Goal: Communication & Community: Share content

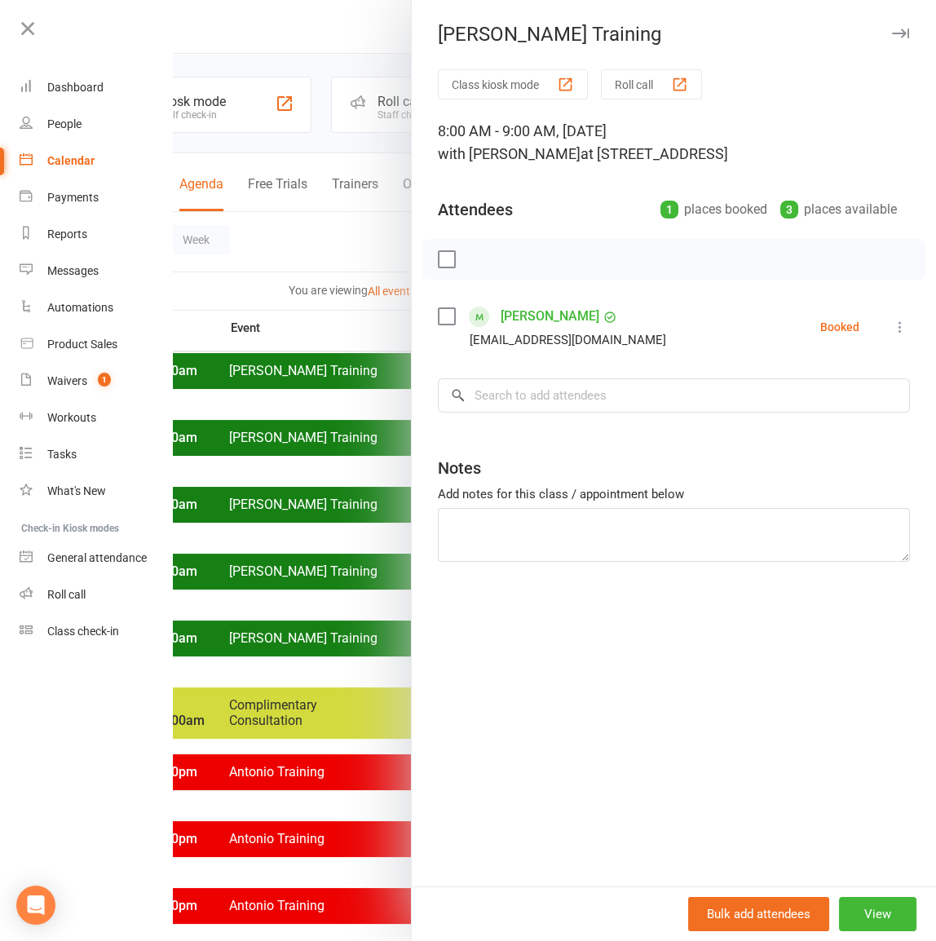
click at [109, 160] on link "Calendar" at bounding box center [97, 161] width 154 height 37
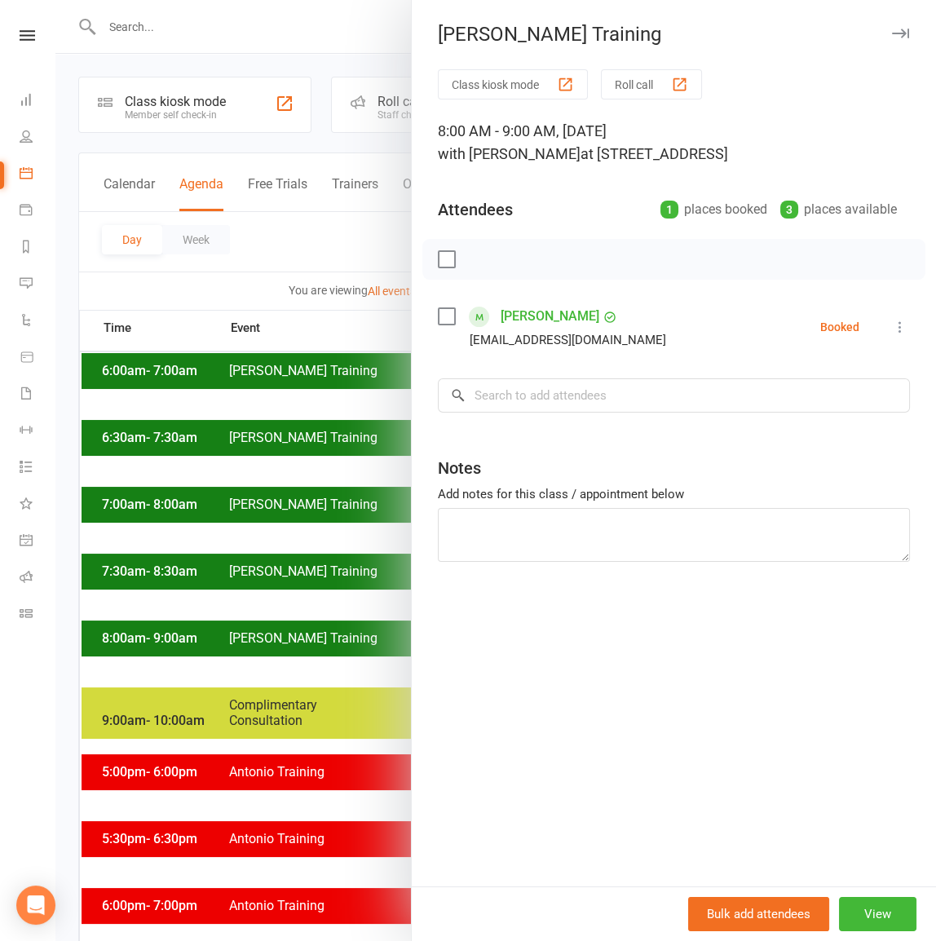
click at [892, 29] on icon "button" at bounding box center [900, 34] width 17 height 10
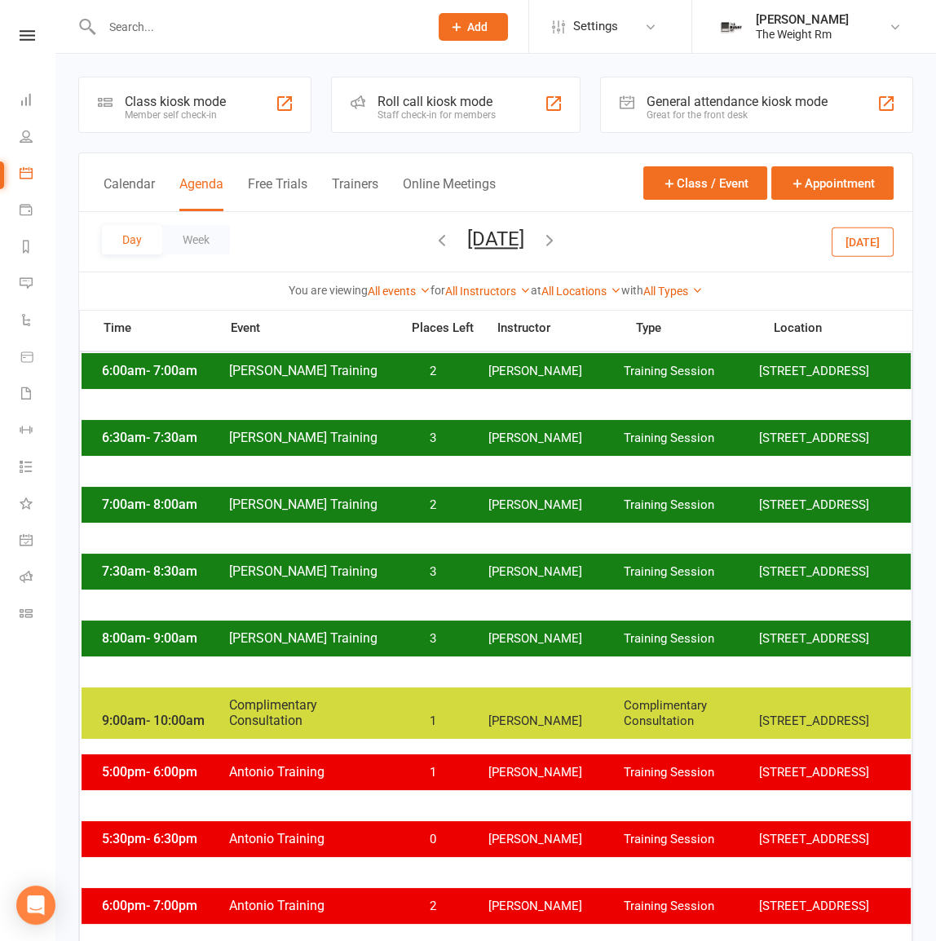
click at [467, 243] on button "[DATE]" at bounding box center [495, 238] width 57 height 23
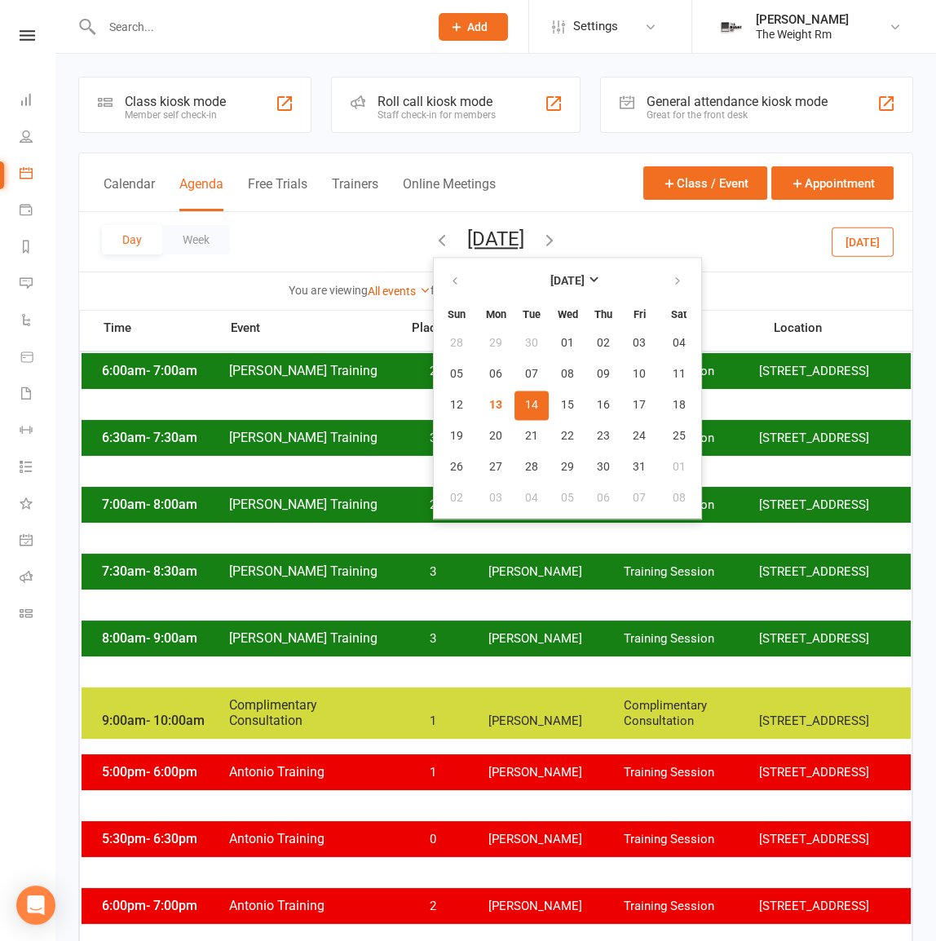
click at [514, 403] on button "14" at bounding box center [531, 404] width 34 height 29
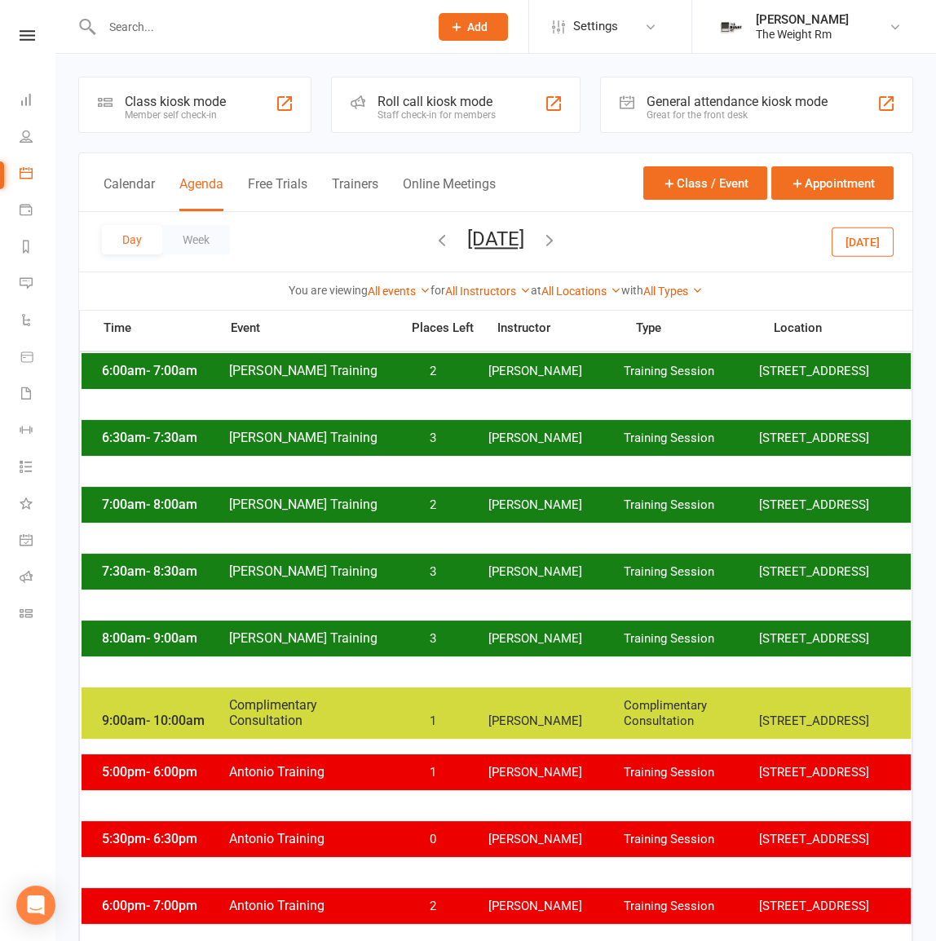
click at [524, 228] on button "[DATE]" at bounding box center [495, 238] width 57 height 23
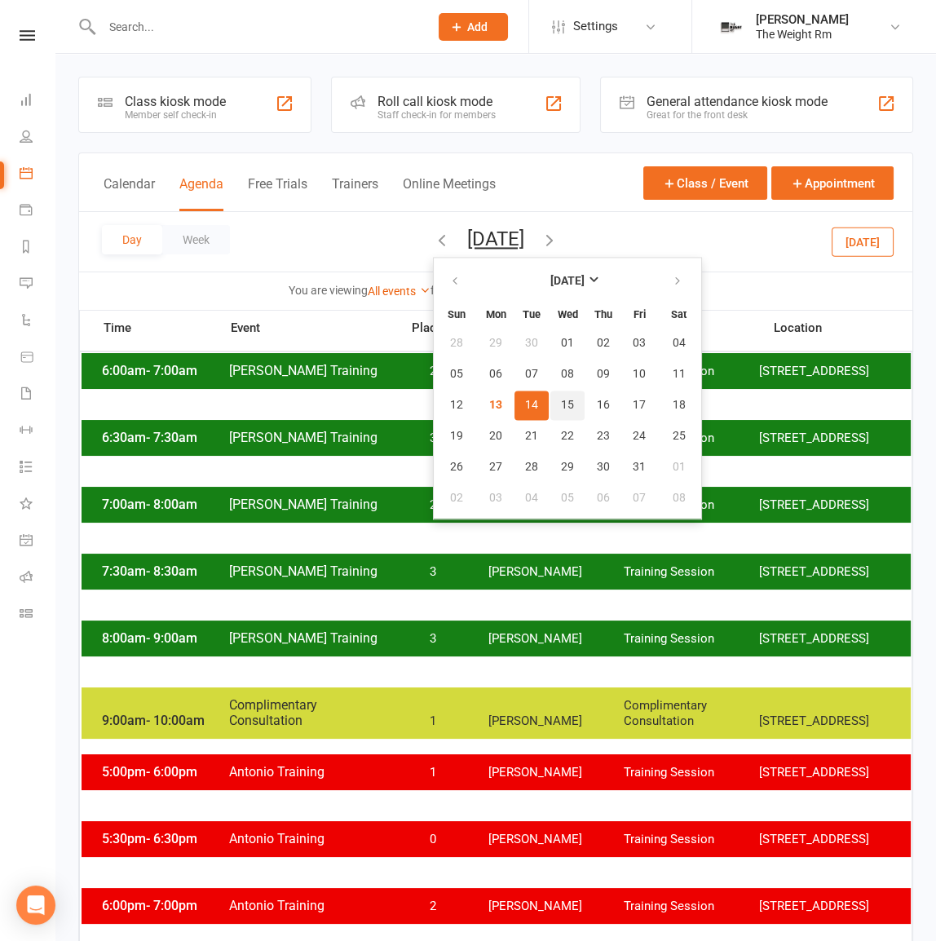
click at [561, 407] on span "15" at bounding box center [567, 405] width 13 height 13
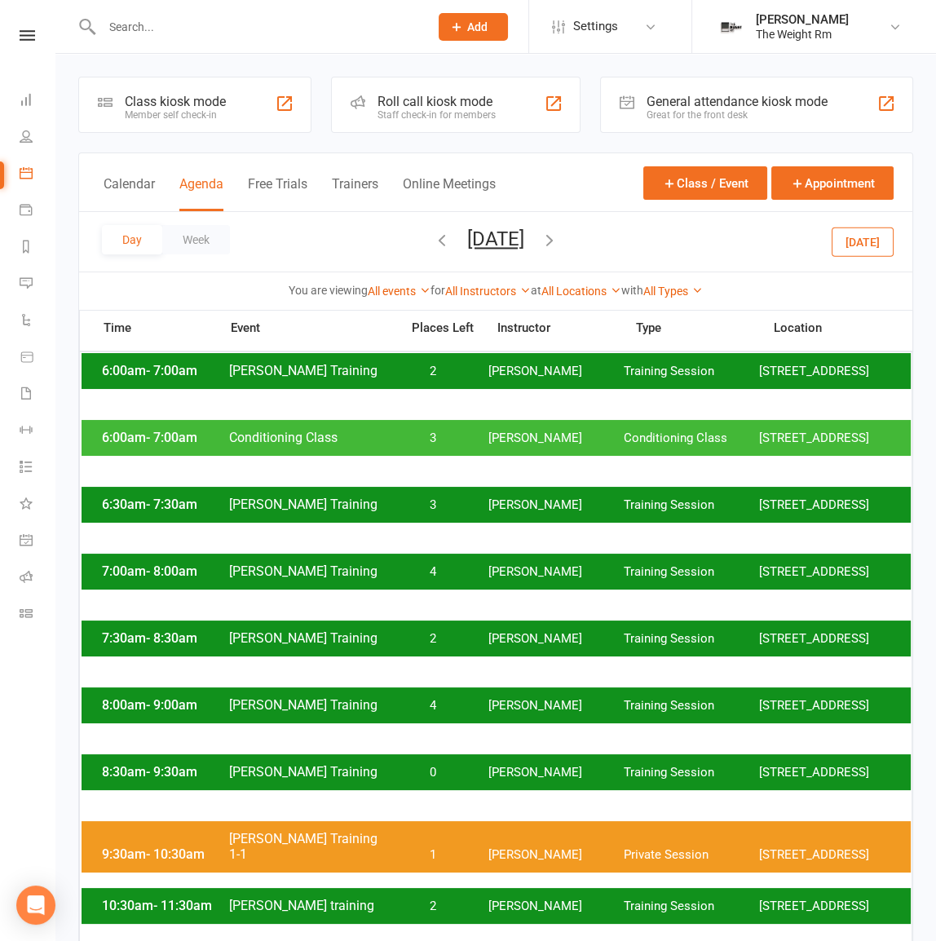
click at [508, 379] on span "[PERSON_NAME]" at bounding box center [555, 371] width 135 height 15
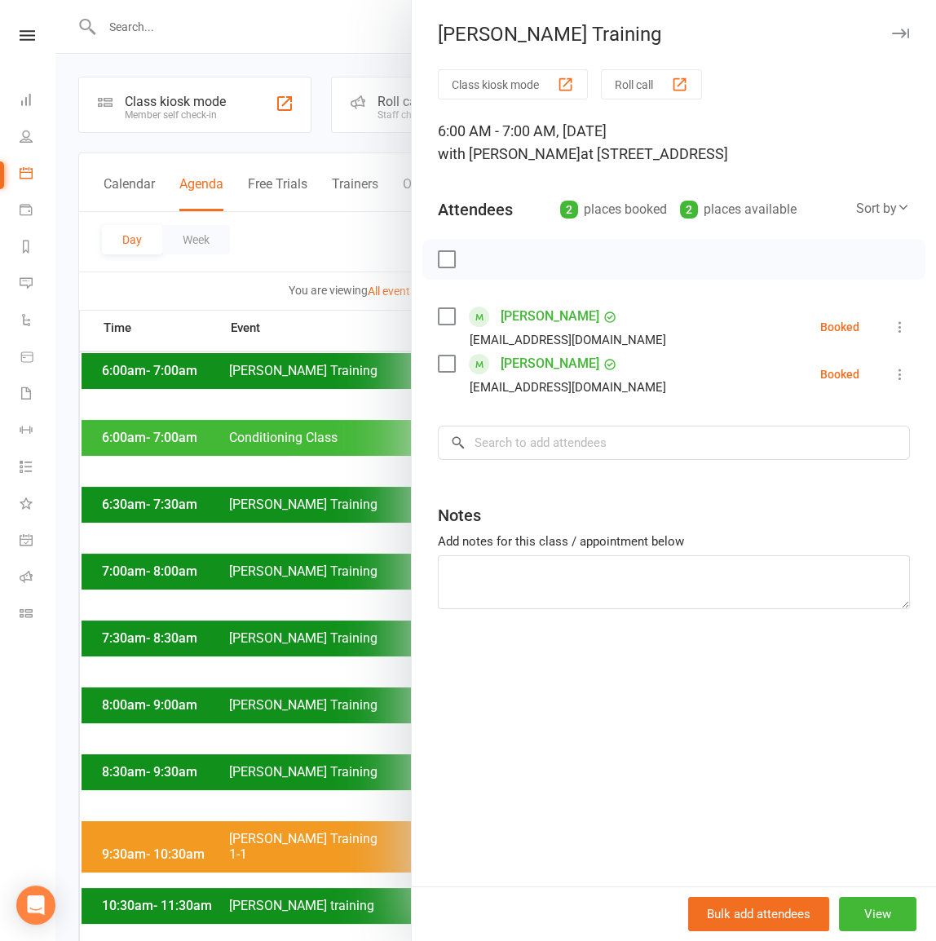
click at [377, 395] on div at bounding box center [495, 470] width 880 height 941
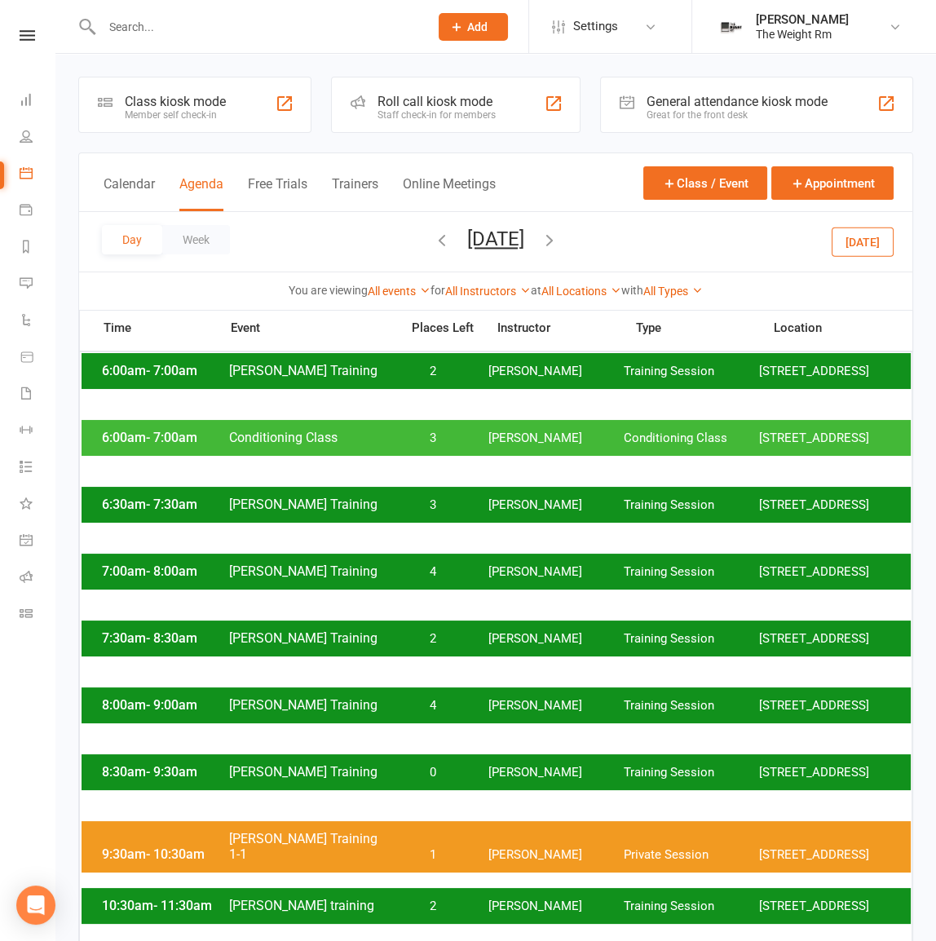
click at [866, 228] on button "Today" at bounding box center [862, 241] width 62 height 29
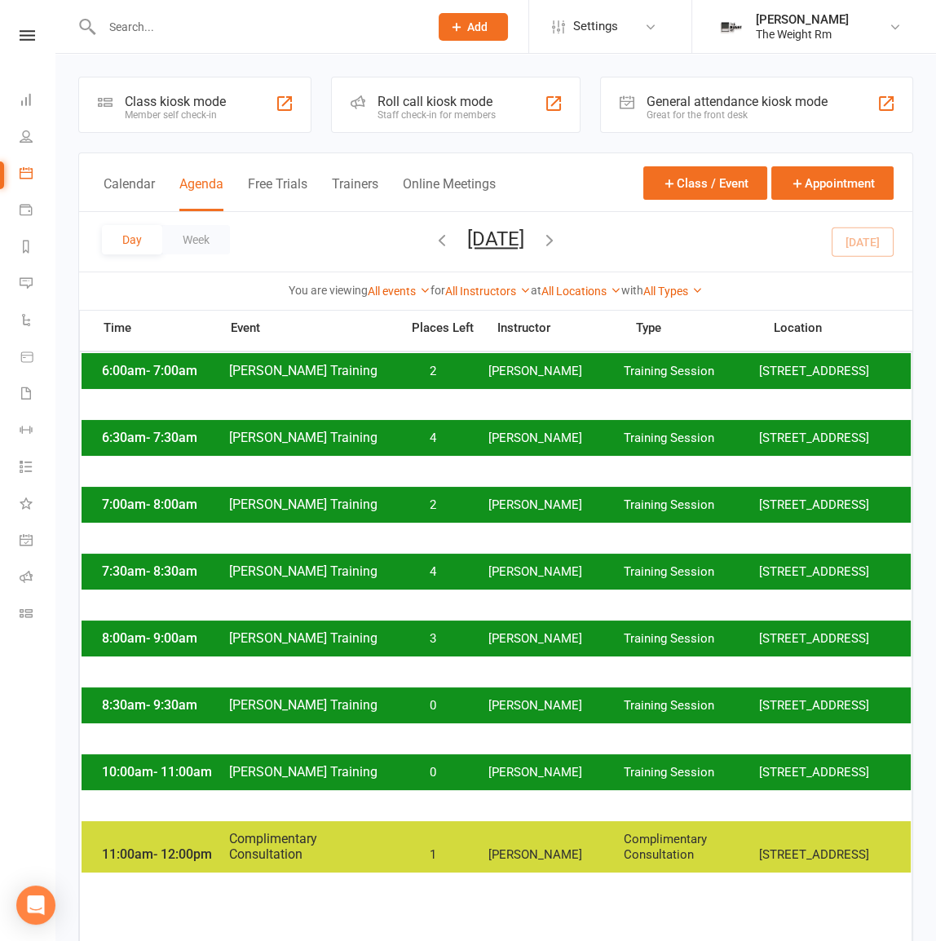
click at [558, 245] on icon "button" at bounding box center [549, 240] width 18 height 18
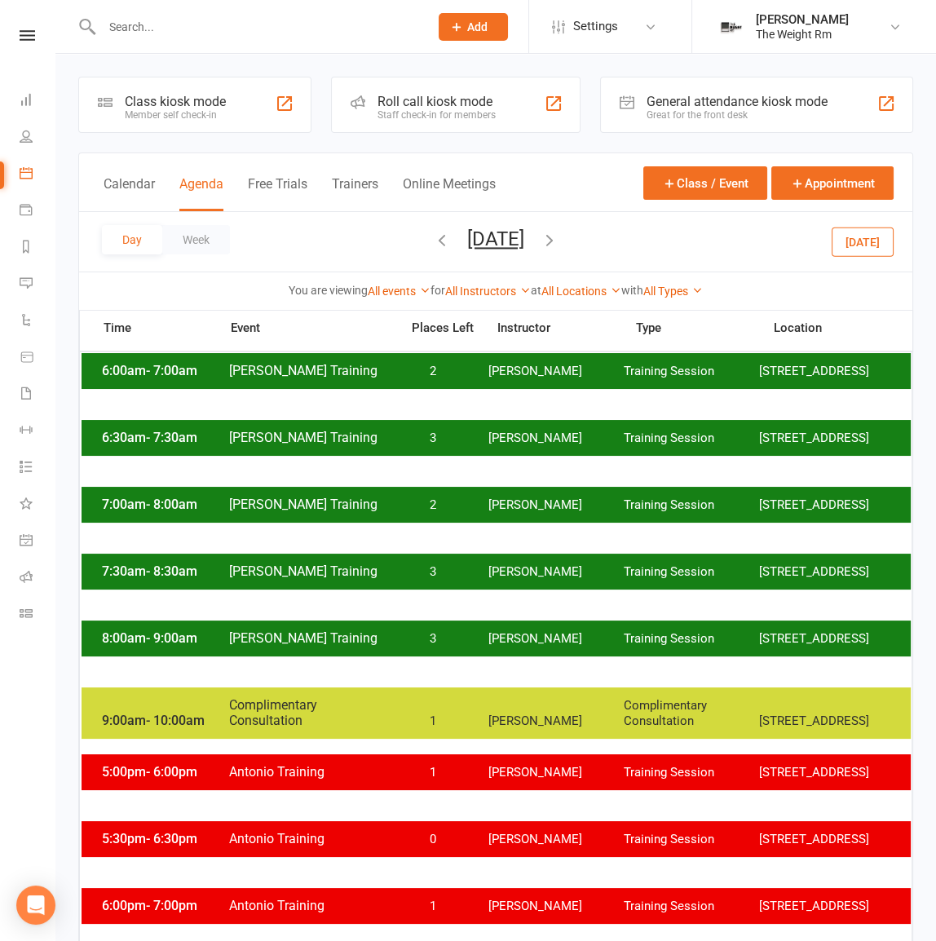
click at [509, 379] on span "[PERSON_NAME]" at bounding box center [555, 371] width 135 height 15
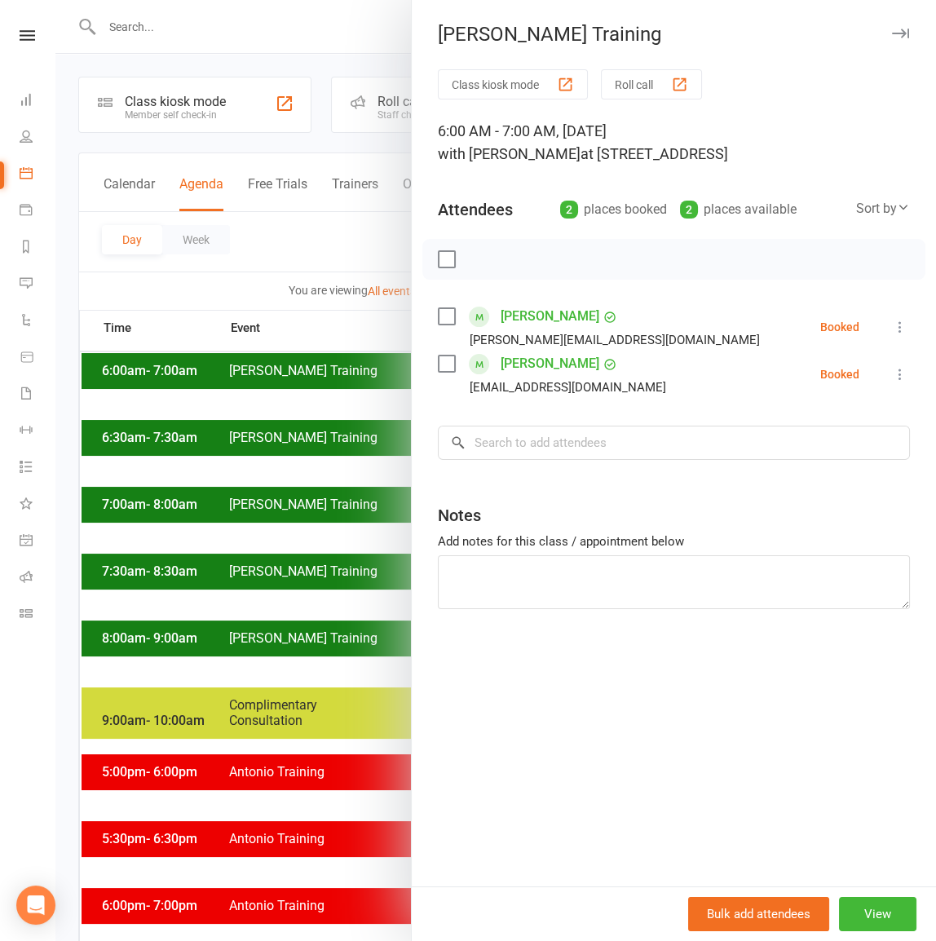
click at [381, 399] on div at bounding box center [495, 470] width 880 height 941
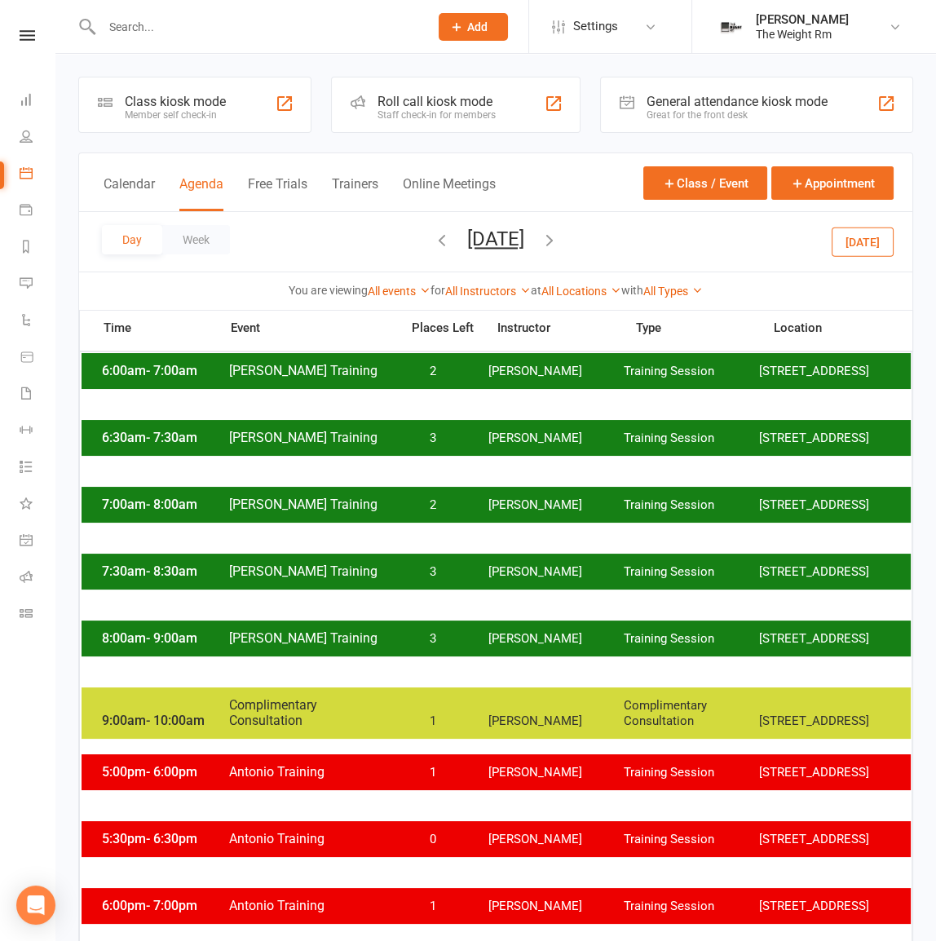
click at [377, 450] on div "6:30am - 7:30am Clayton Training 3 Clayton Moore Training Session 2535 W 237th,…" at bounding box center [496, 438] width 829 height 36
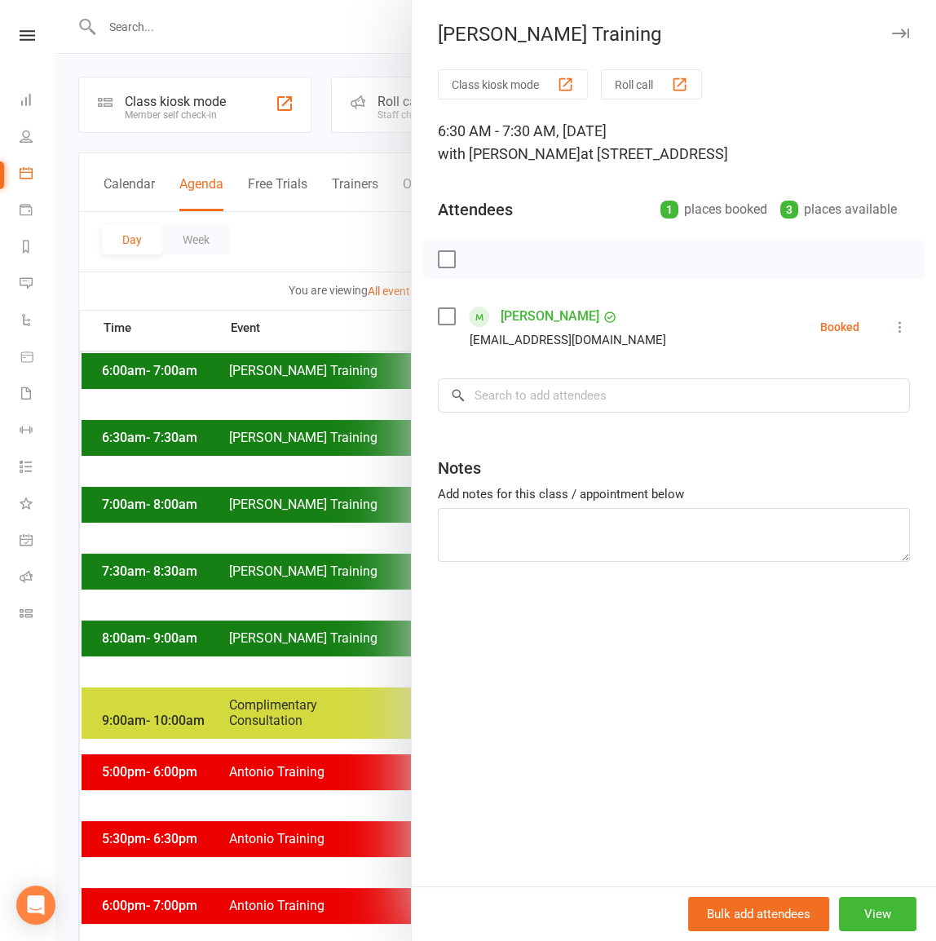
click at [333, 482] on div at bounding box center [495, 470] width 880 height 941
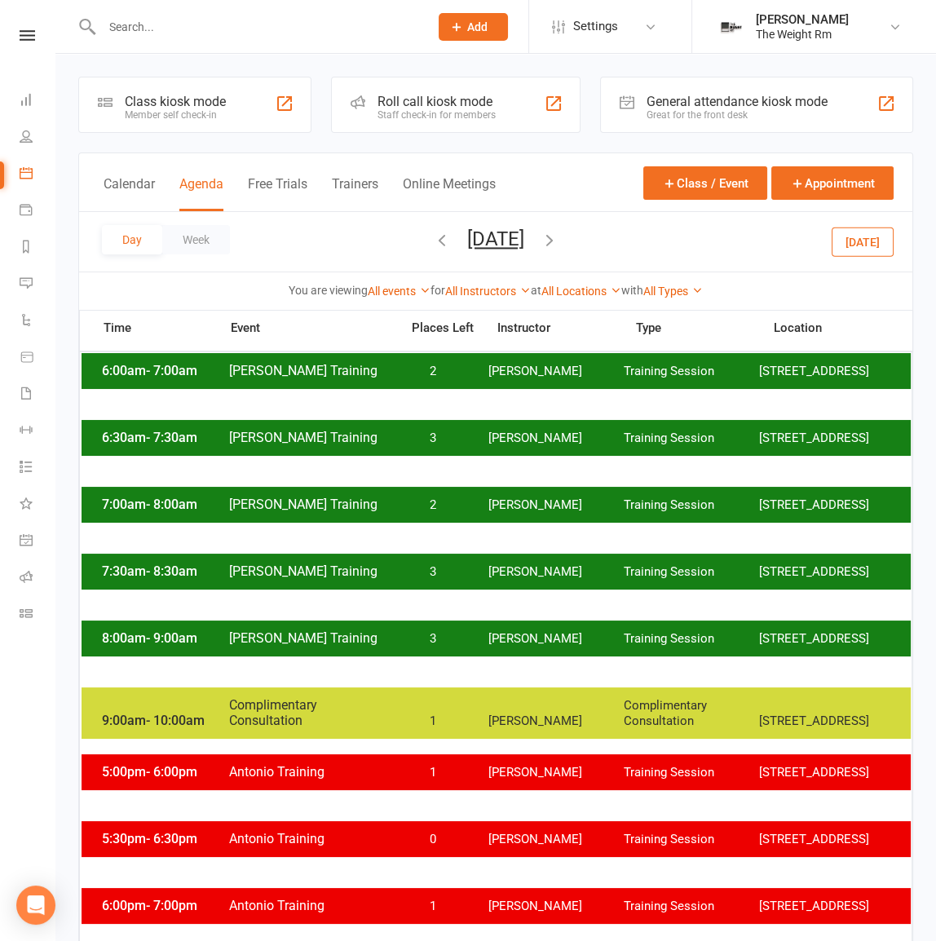
click at [624, 434] on div "6:30am - 7:30am Clayton Training 3 Clayton Moore Training Session 2535 W 237th,…" at bounding box center [496, 438] width 829 height 36
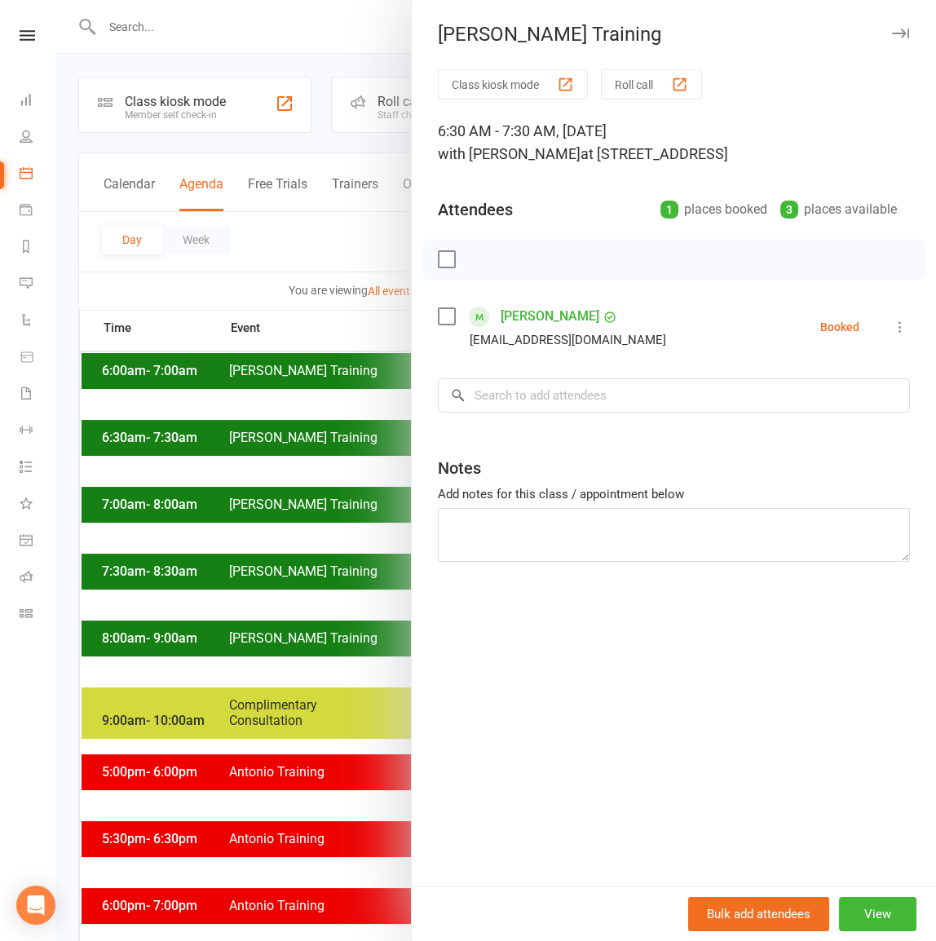
click at [330, 431] on div at bounding box center [495, 470] width 880 height 941
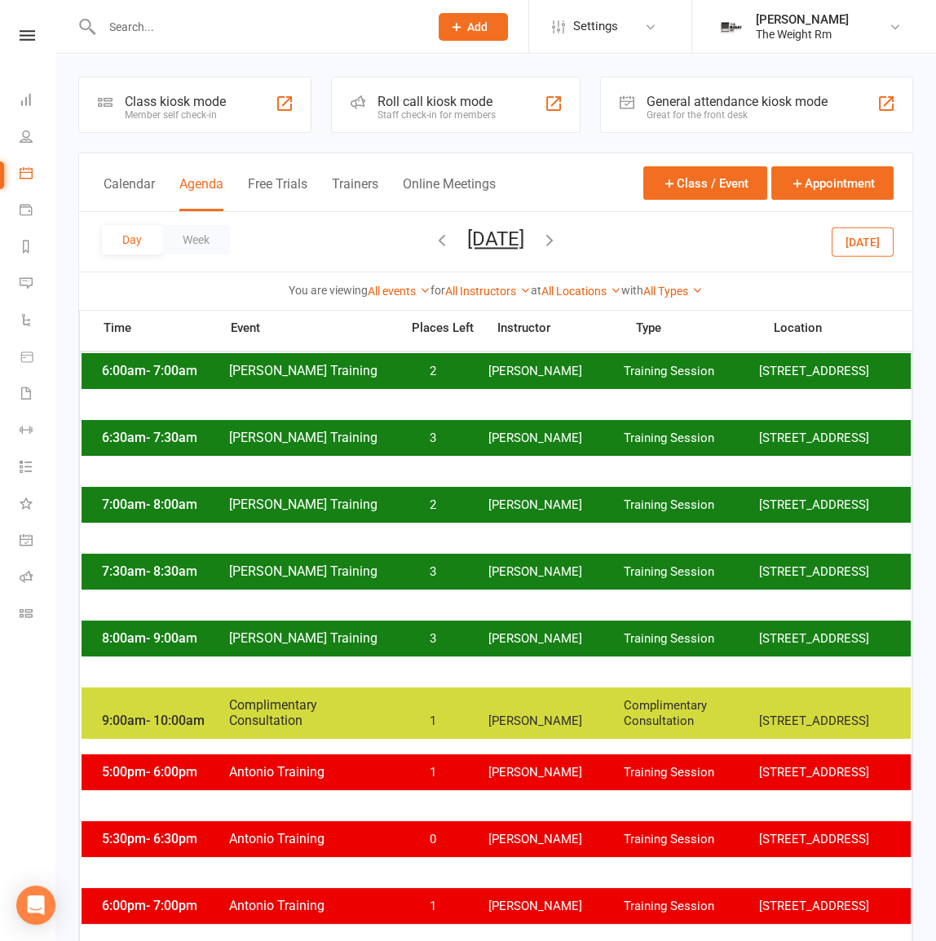
click at [372, 497] on div "7:00am - 8:00am Clayton Training 2 Clayton Moore Training Session 2535 W 237th,…" at bounding box center [496, 505] width 829 height 36
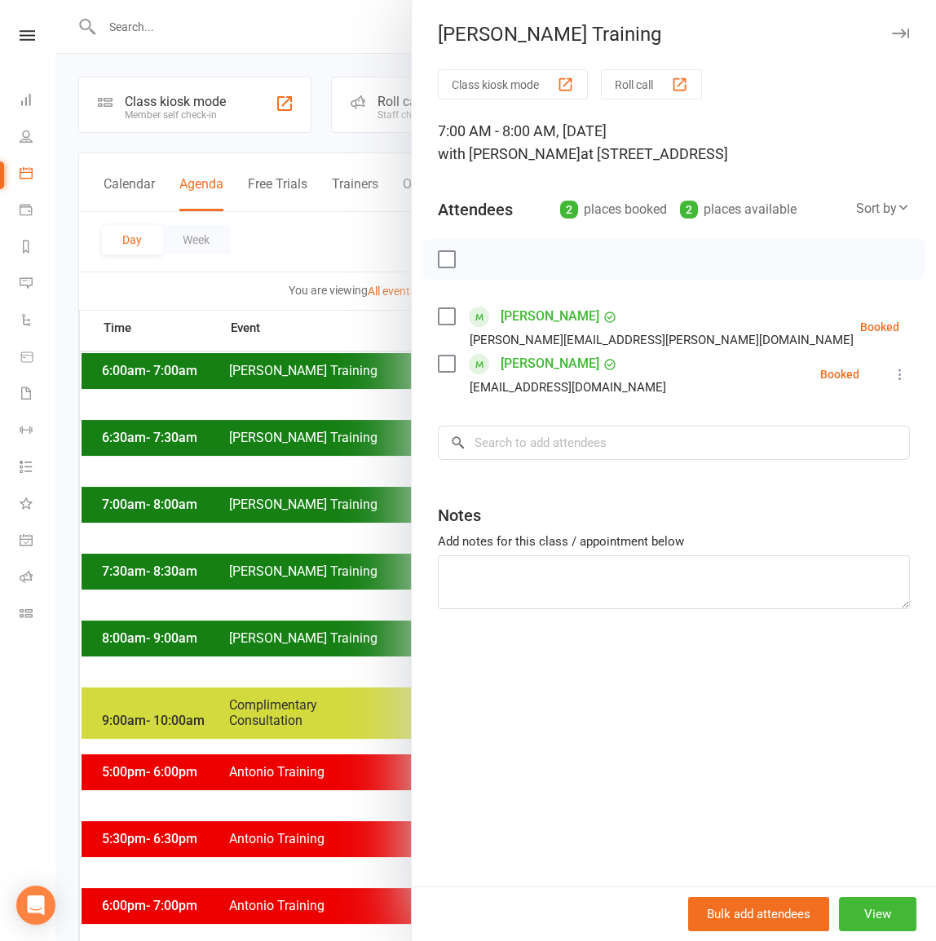
click at [345, 512] on div at bounding box center [495, 470] width 880 height 941
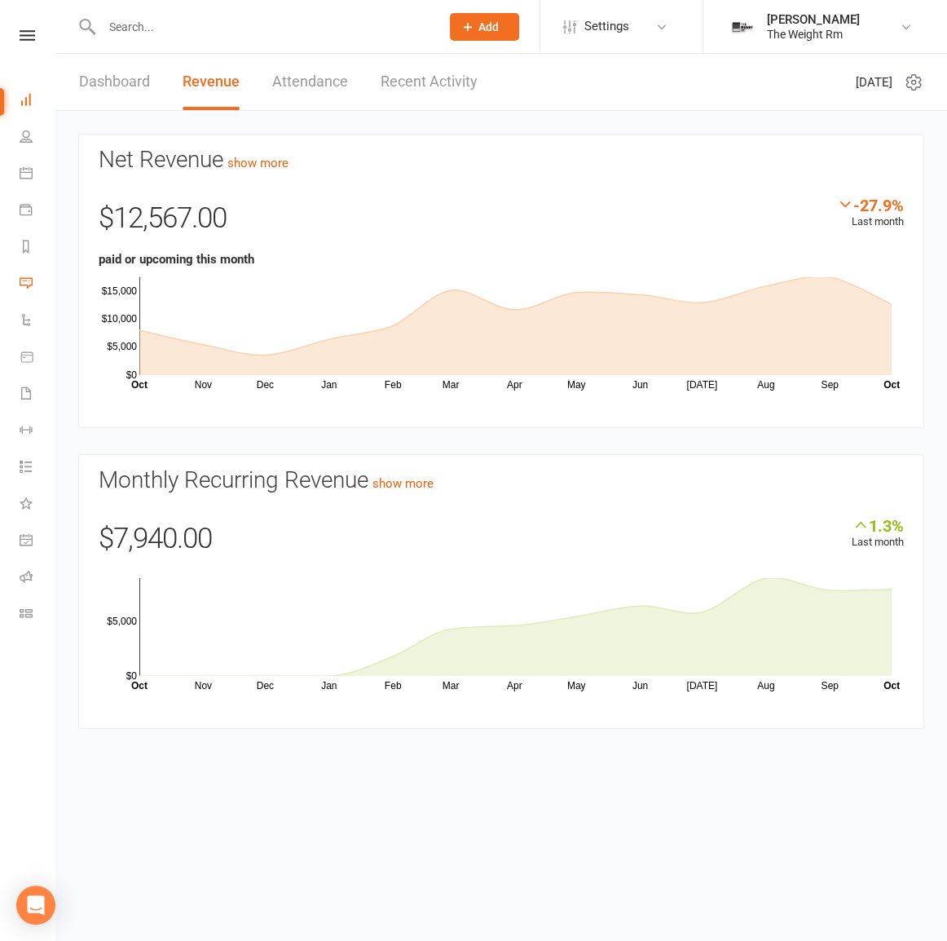
click at [29, 268] on link "Messages" at bounding box center [38, 285] width 37 height 37
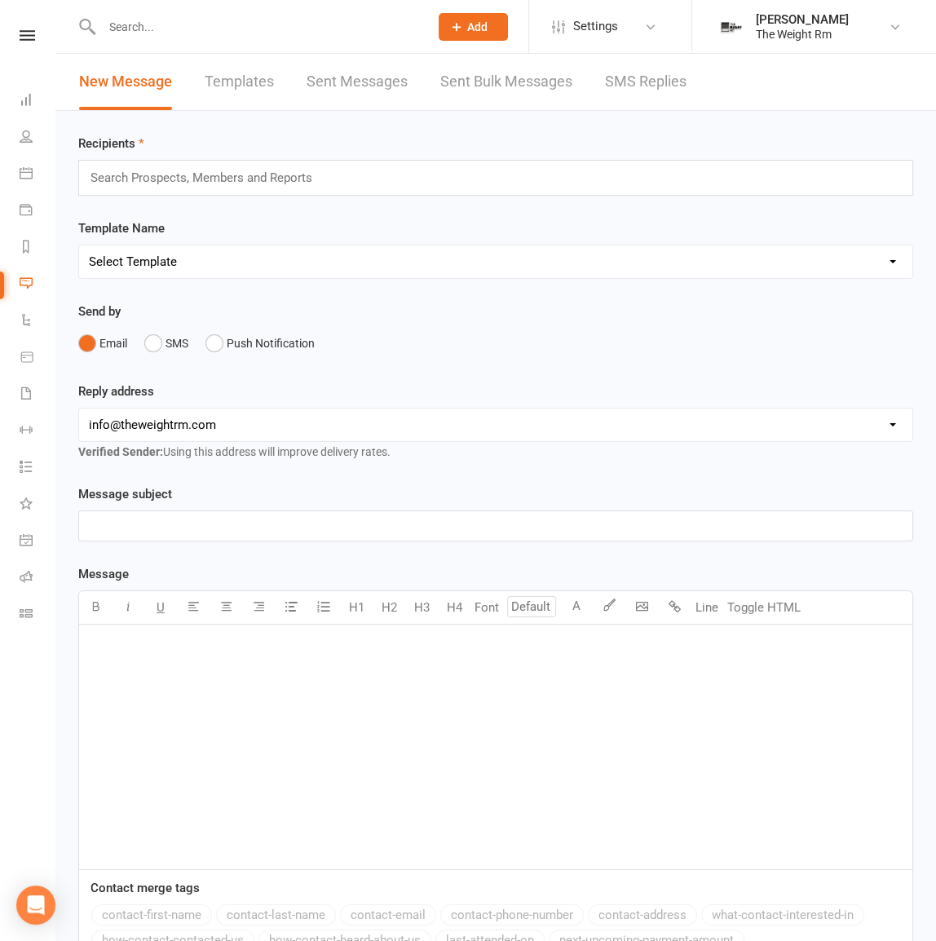
click at [478, 86] on link "Sent Bulk Messages" at bounding box center [506, 82] width 132 height 56
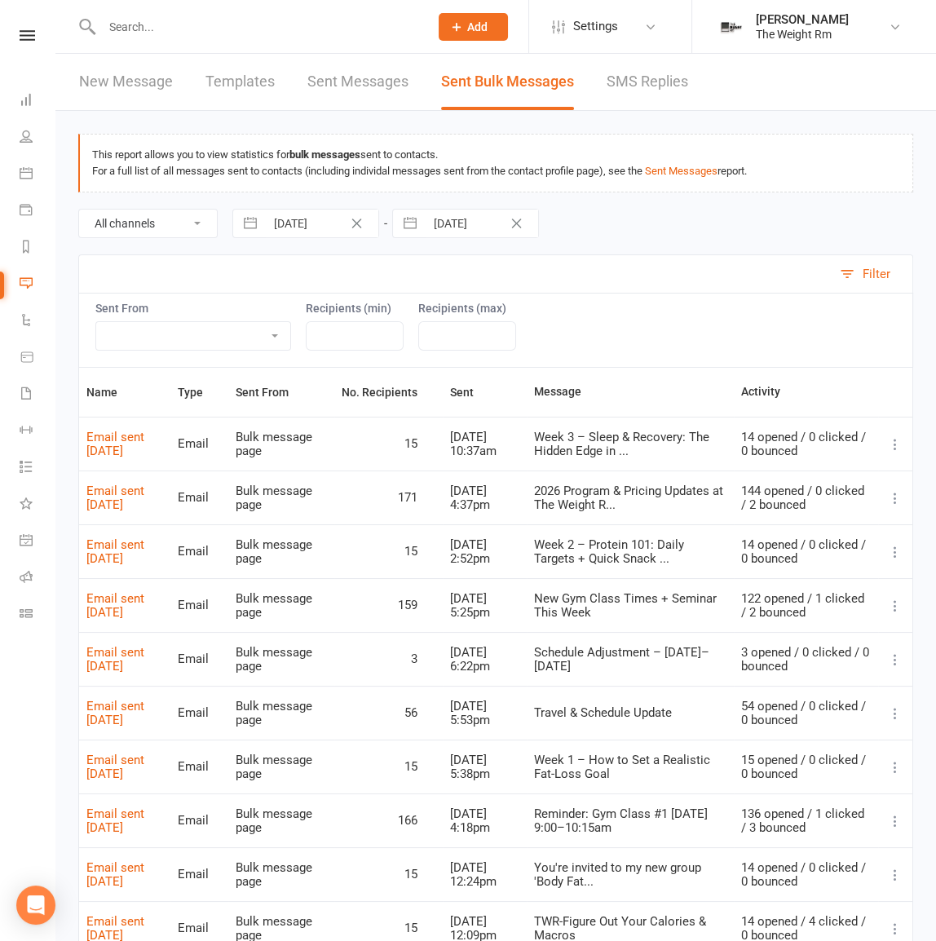
click at [900, 440] on icon at bounding box center [895, 444] width 16 height 16
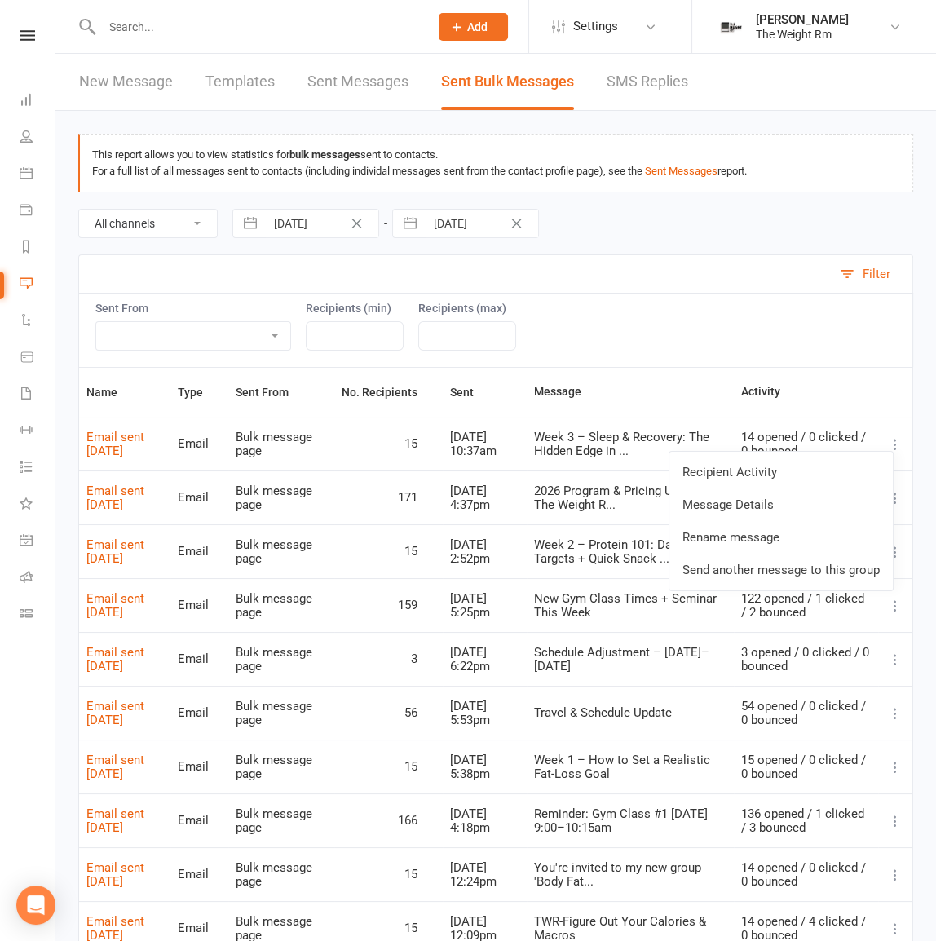
click at [833, 443] on div "14 opened / 0 clicked / 0 bounced" at bounding box center [806, 443] width 130 height 27
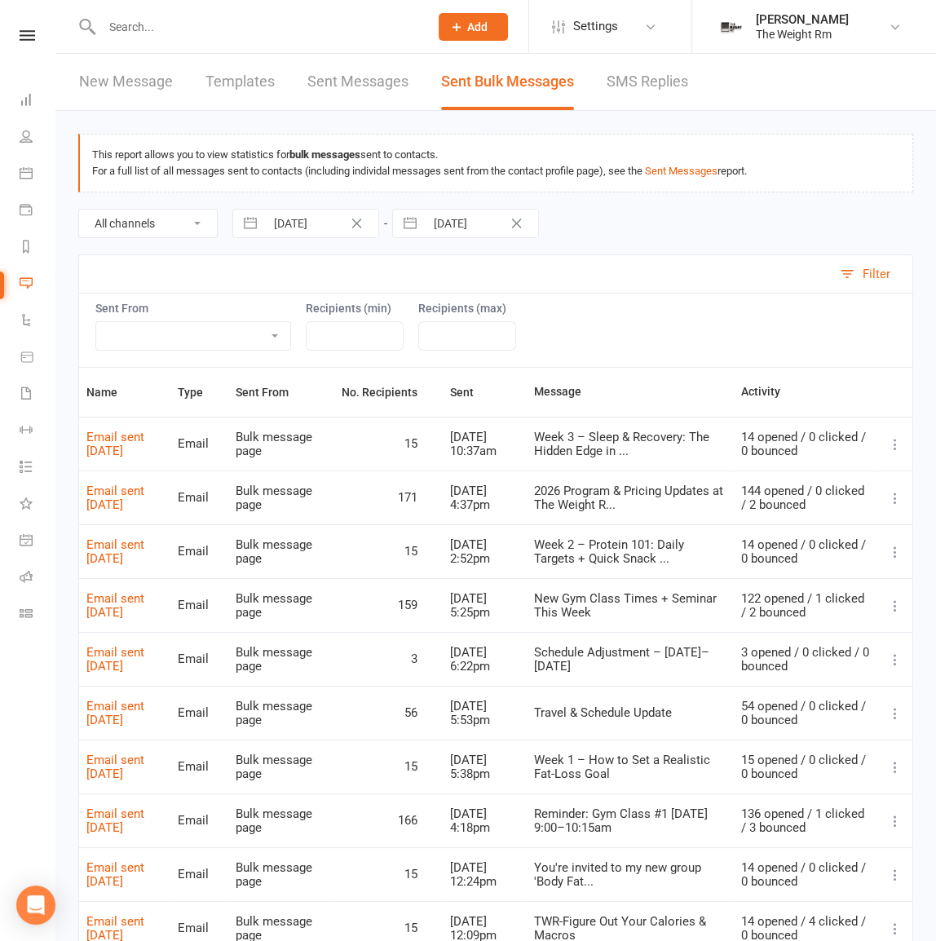
click at [896, 443] on icon at bounding box center [895, 444] width 16 height 16
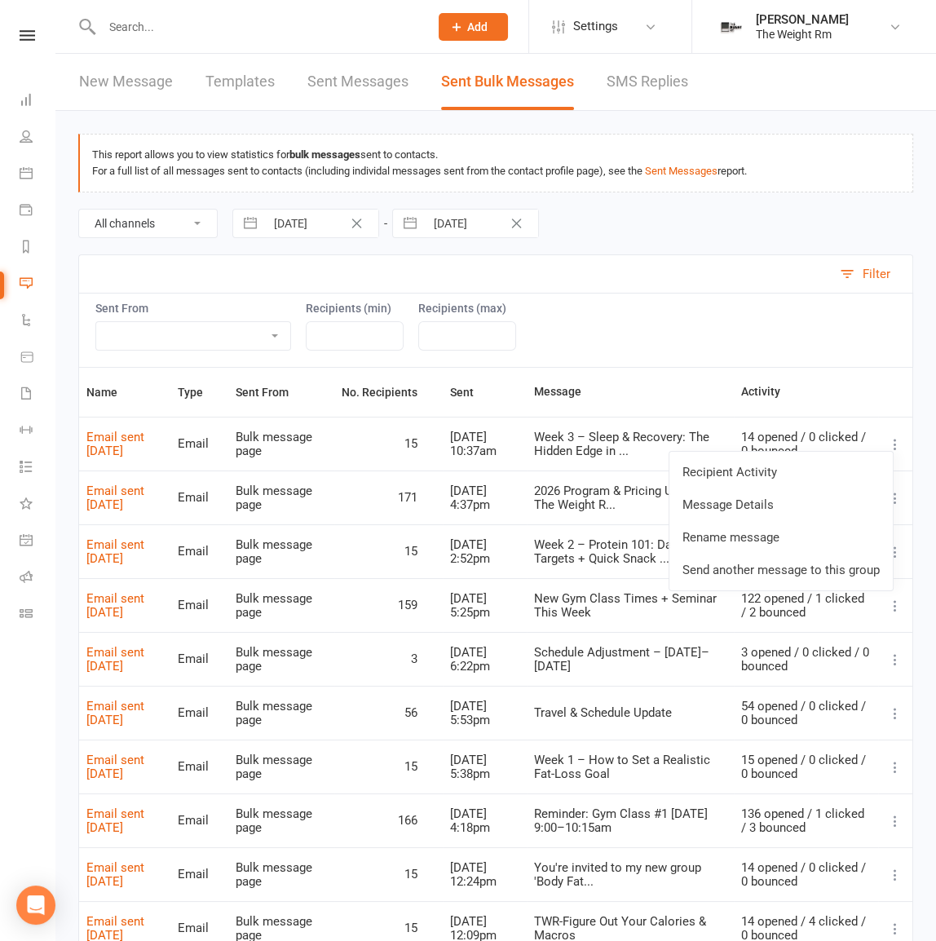
click at [814, 571] on link "Send another message to this group" at bounding box center [780, 569] width 223 height 33
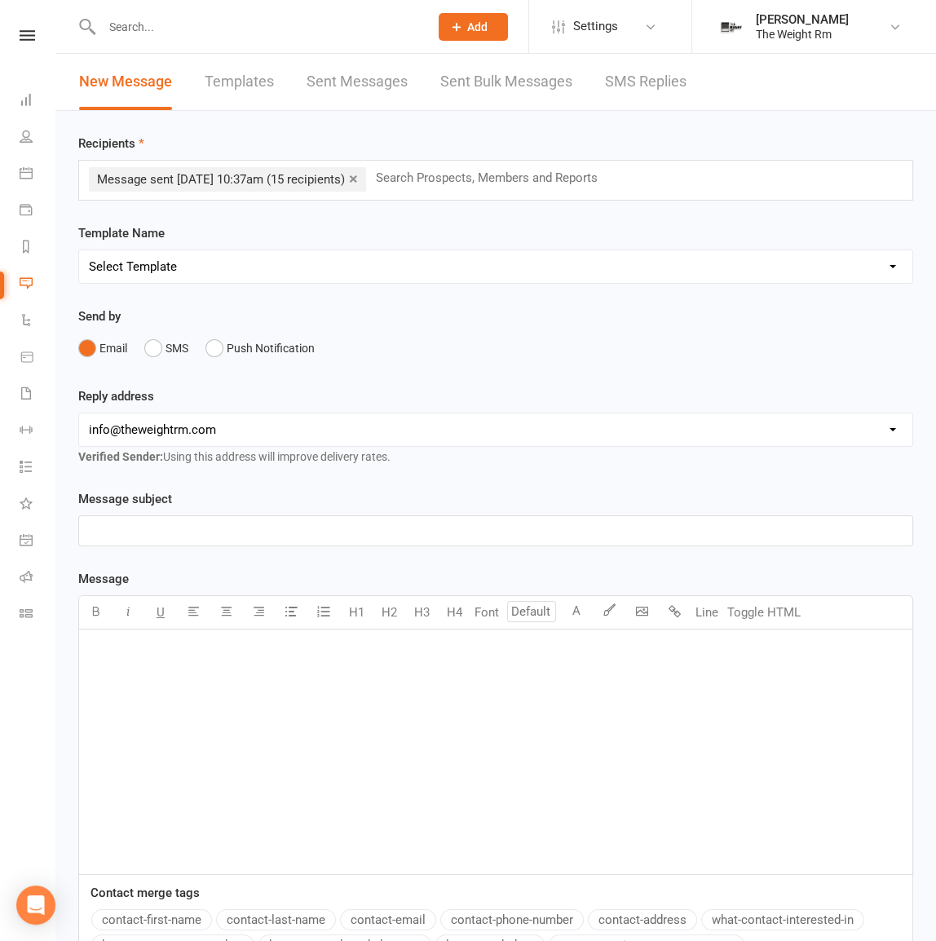
click at [255, 522] on p "﻿" at bounding box center [495, 531] width 813 height 20
click at [223, 703] on div "﻿" at bounding box center [495, 751] width 833 height 245
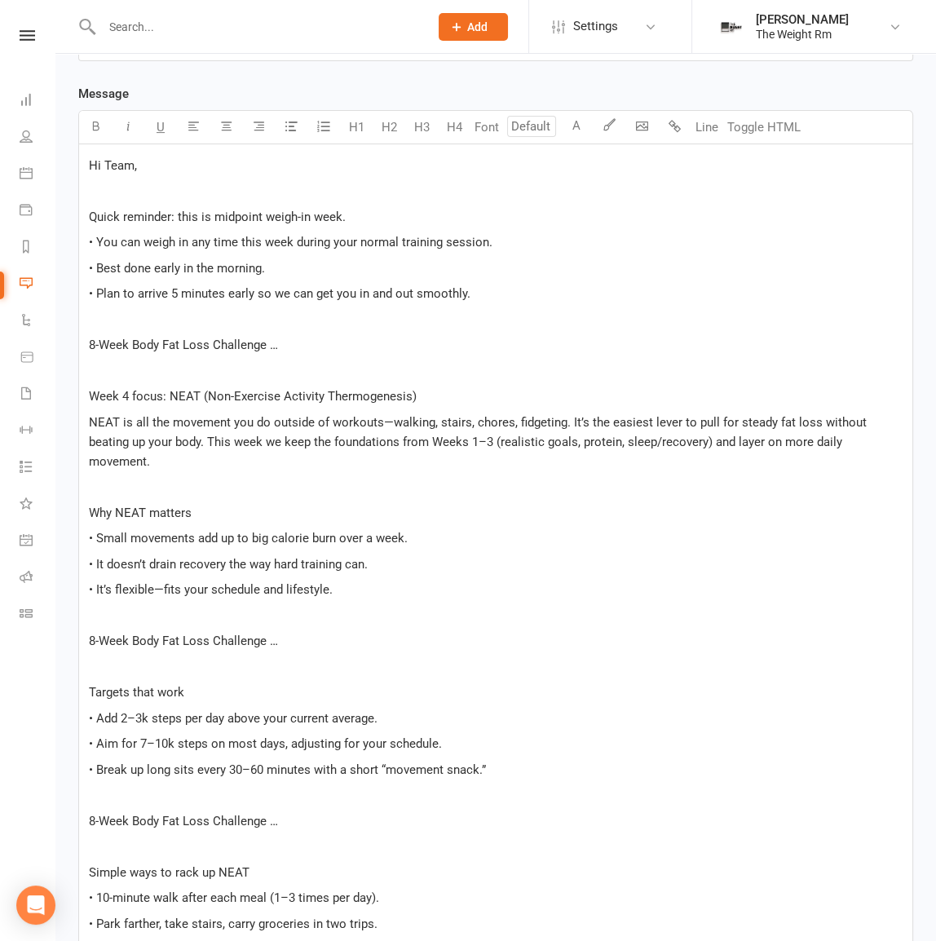
scroll to position [708, 0]
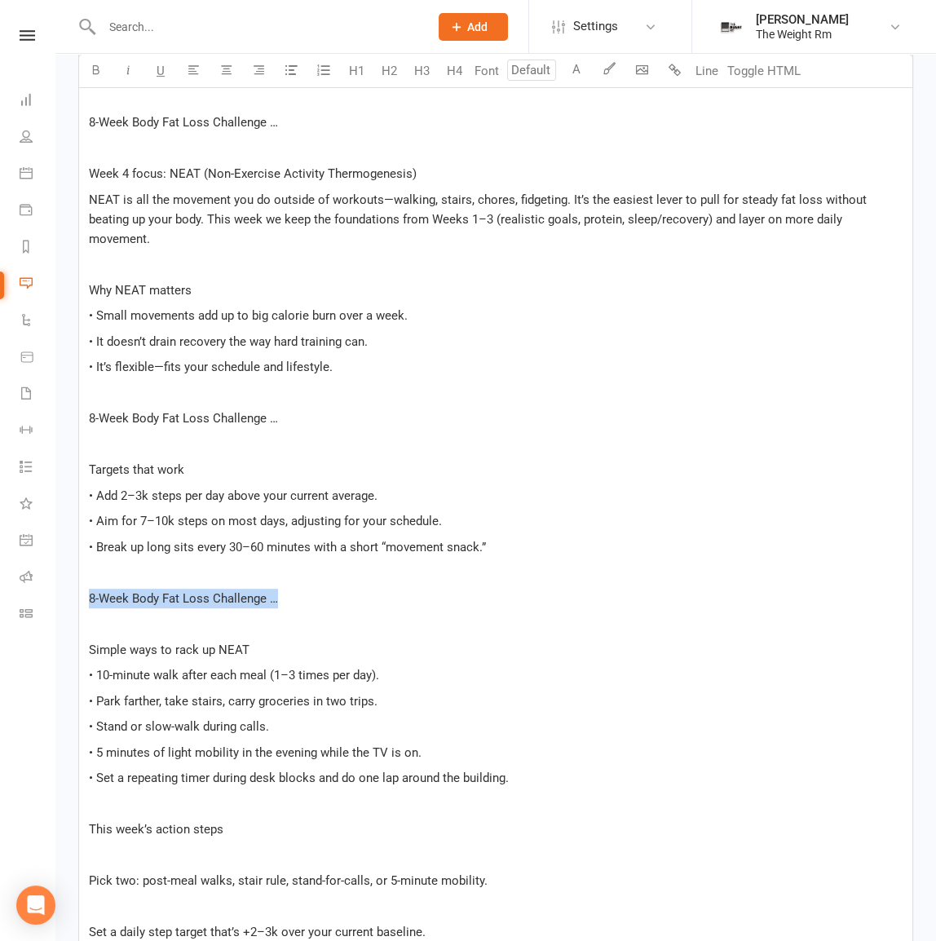
drag, startPoint x: 274, startPoint y: 571, endPoint x: 66, endPoint y: 577, distance: 207.9
click at [66, 577] on div "Message subject Week 4 — NEAT: the easiest fat-loss lever + midpoint weigh-ins …" at bounding box center [495, 684] width 859 height 1805
drag, startPoint x: 296, startPoint y: 399, endPoint x: 87, endPoint y: 403, distance: 208.7
click at [87, 403] on div "Hi Team, ﻿ Quick reminder: this is midpoint weigh-in week. • You can weigh in a…" at bounding box center [495, 668] width 833 height 1493
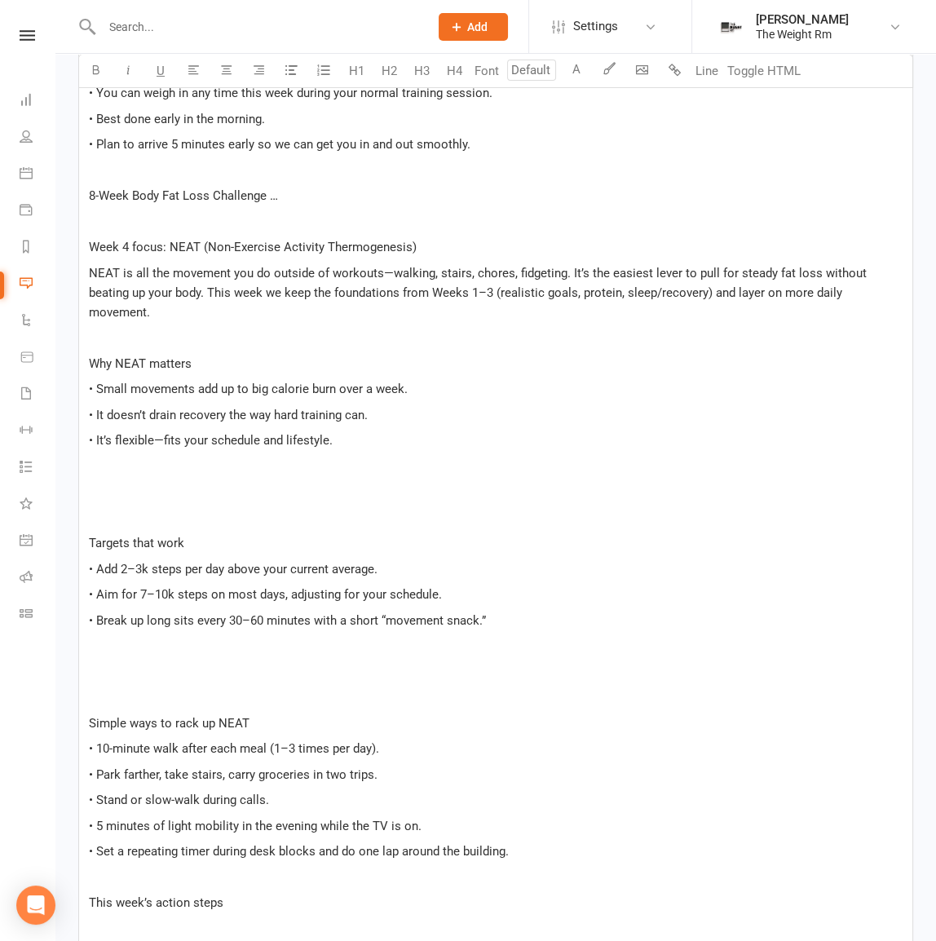
scroll to position [411, 0]
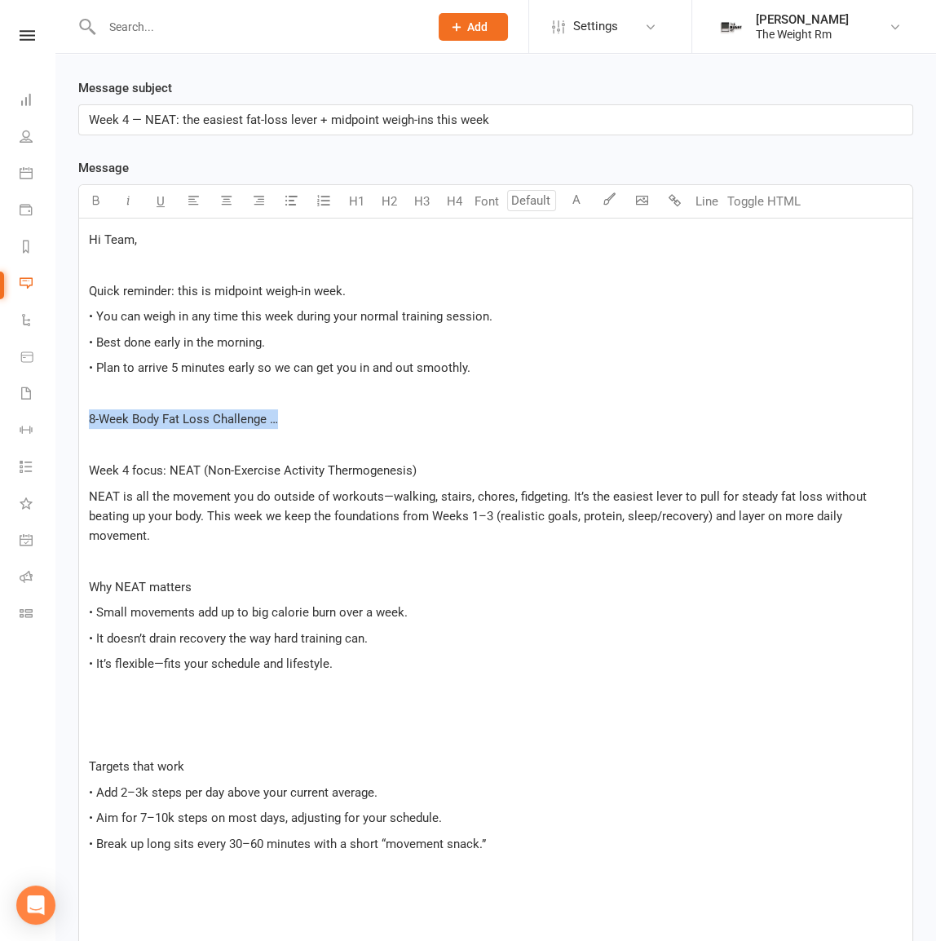
drag, startPoint x: 280, startPoint y: 410, endPoint x: 63, endPoint y: 408, distance: 217.6
click at [63, 408] on div "Recipients × Message sent [DATE] 10:37am (15 recipients) Search Prospects, Memb…" at bounding box center [495, 841] width 880 height 2283
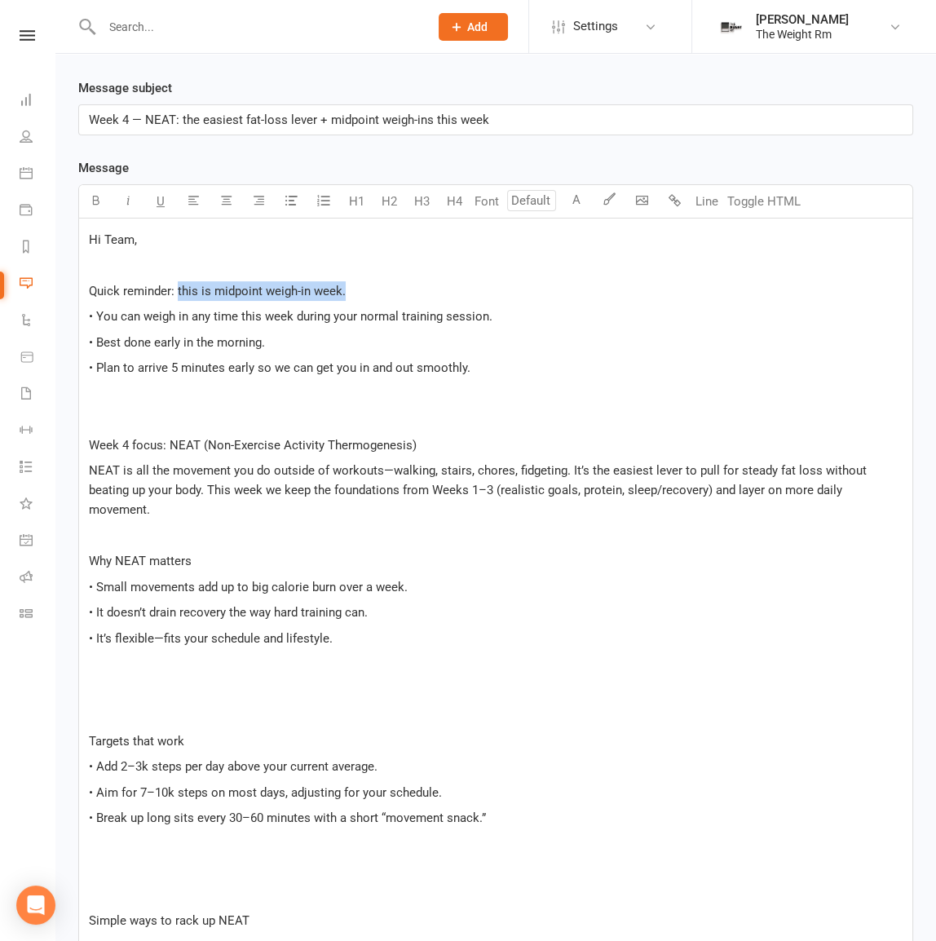
drag, startPoint x: 344, startPoint y: 289, endPoint x: 178, endPoint y: 290, distance: 166.3
click at [178, 290] on p "Quick reminder: this is midpoint weigh-in week." at bounding box center [495, 291] width 813 height 20
drag, startPoint x: 191, startPoint y: 317, endPoint x: 202, endPoint y: 324, distance: 13.1
click at [192, 317] on span "• You can weigh in any time this week during your normal training session." at bounding box center [290, 316] width 403 height 15
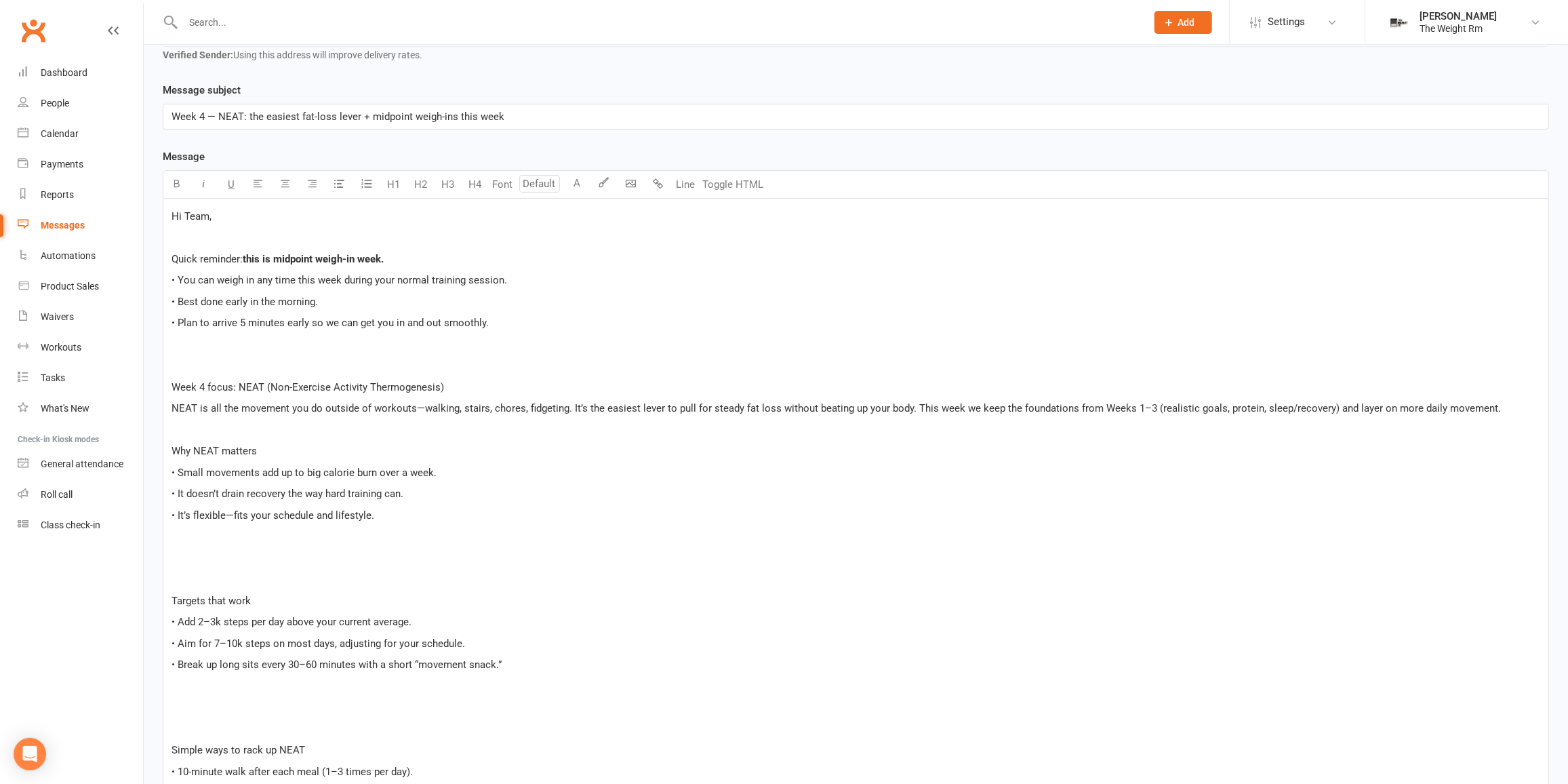
scroll to position [275, 0]
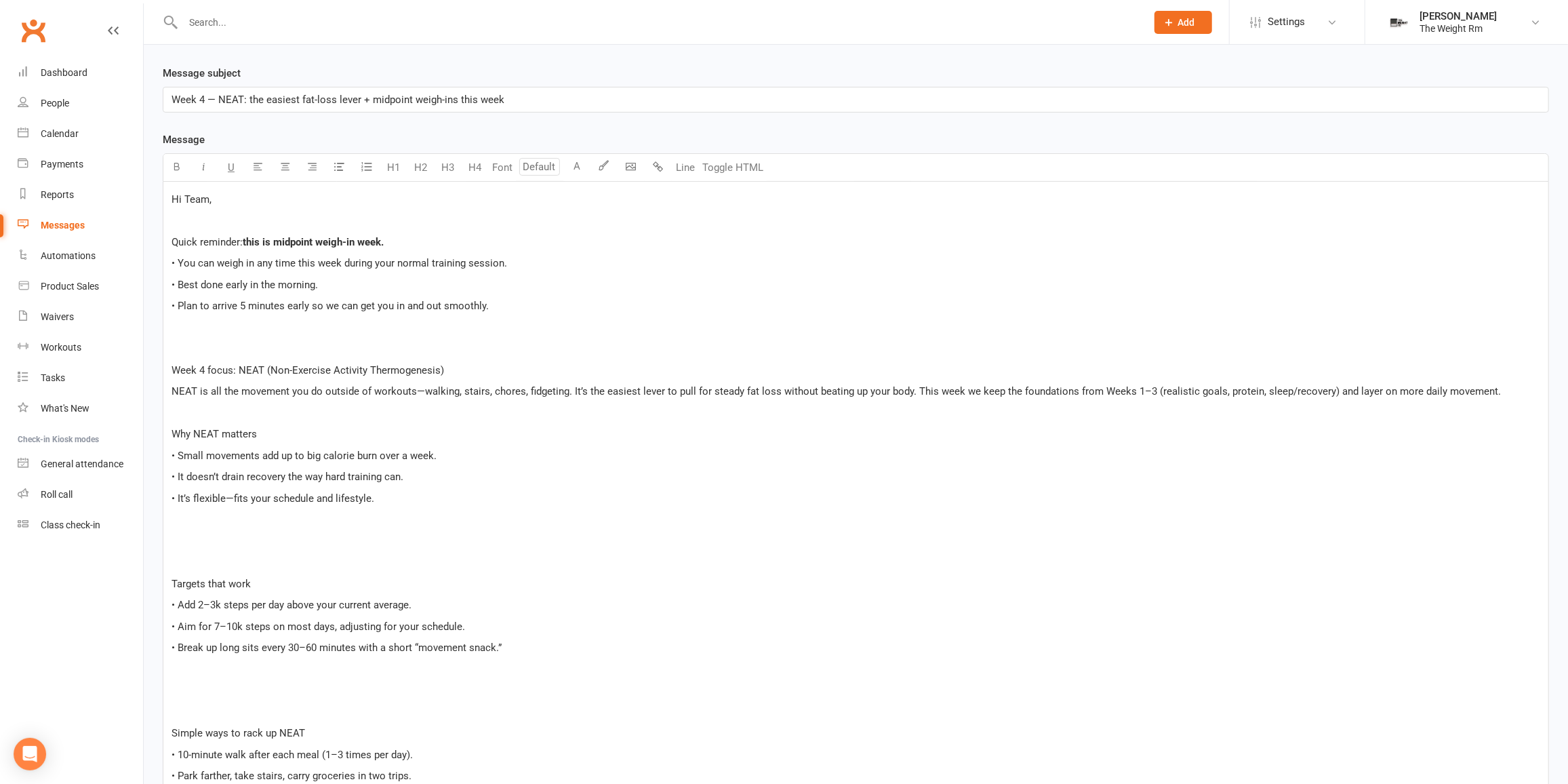
click at [503, 260] on span "• You can weigh in any time this week during your normal training session." at bounding box center [339, 263] width 335 height 12
click at [501, 261] on span "• You can weigh in any time this week during your normal training session." at bounding box center [339, 263] width 335 height 12
click at [512, 292] on div "Hi Team, ﻿ Quick reminder: this is midpoint weigh-in week. • You can weigh in a…" at bounding box center [855, 776] width 1385 height 1188
drag, startPoint x: 446, startPoint y: 369, endPoint x: 159, endPoint y: 369, distance: 287.0
click at [159, 369] on div "Message subject Week 4 — NEAT: the easiest fat-loss lever + midpoint weigh-ins …" at bounding box center [855, 768] width 1407 height 1407
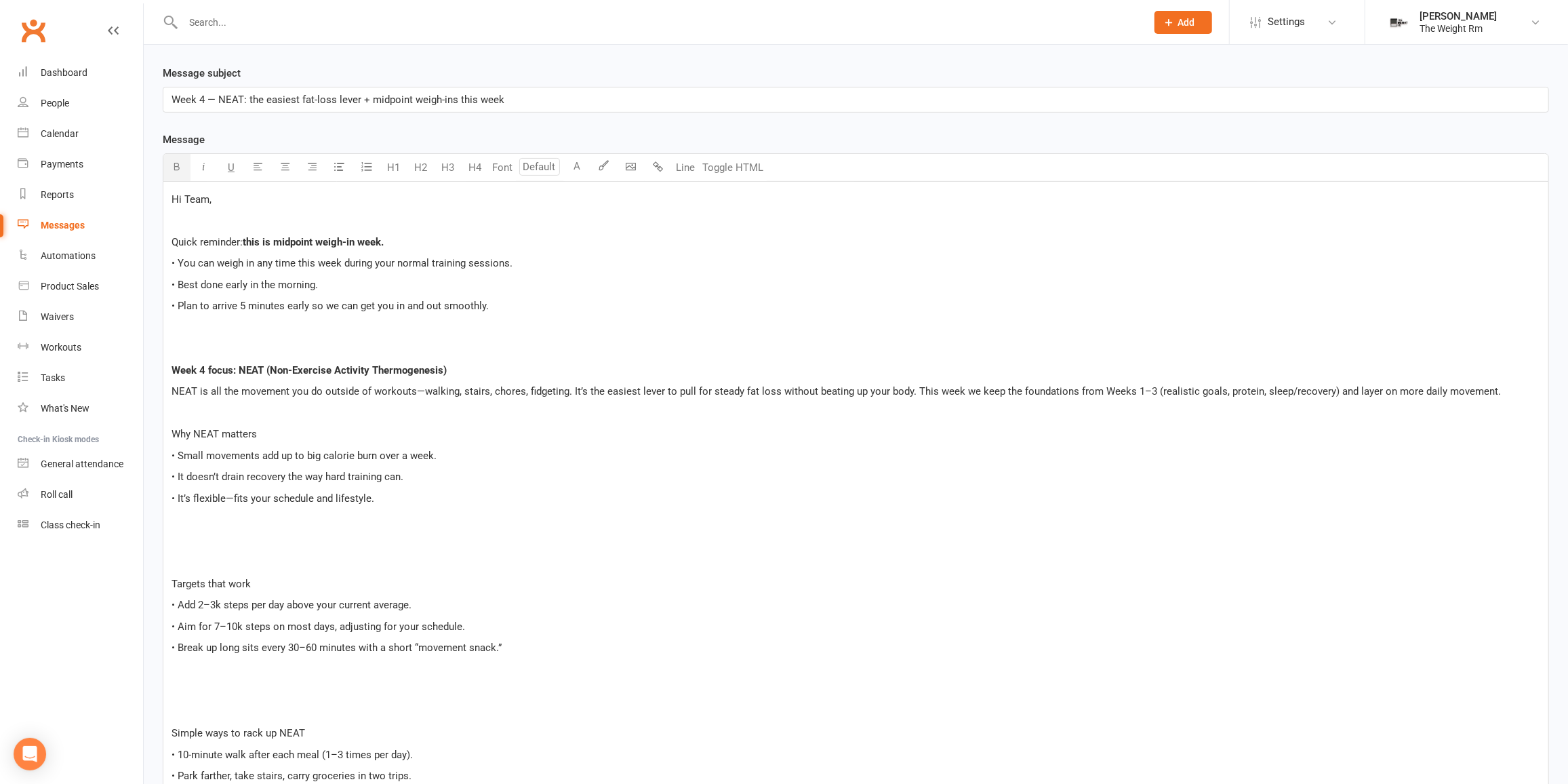
drag, startPoint x: 379, startPoint y: 395, endPoint x: 379, endPoint y: 403, distance: 8.0
click at [379, 395] on div "Hi Team, ﻿ Quick reminder: this is midpoint weigh-in week. • You can weigh in a…" at bounding box center [855, 776] width 1385 height 1188
drag, startPoint x: 299, startPoint y: 427, endPoint x: 174, endPoint y: 430, distance: 125.0
click at [174, 430] on p "Why NEAT matters" at bounding box center [856, 434] width 1369 height 17
click at [312, 449] on span "• Small movements add up to big calorie burn over a week." at bounding box center [304, 455] width 265 height 12
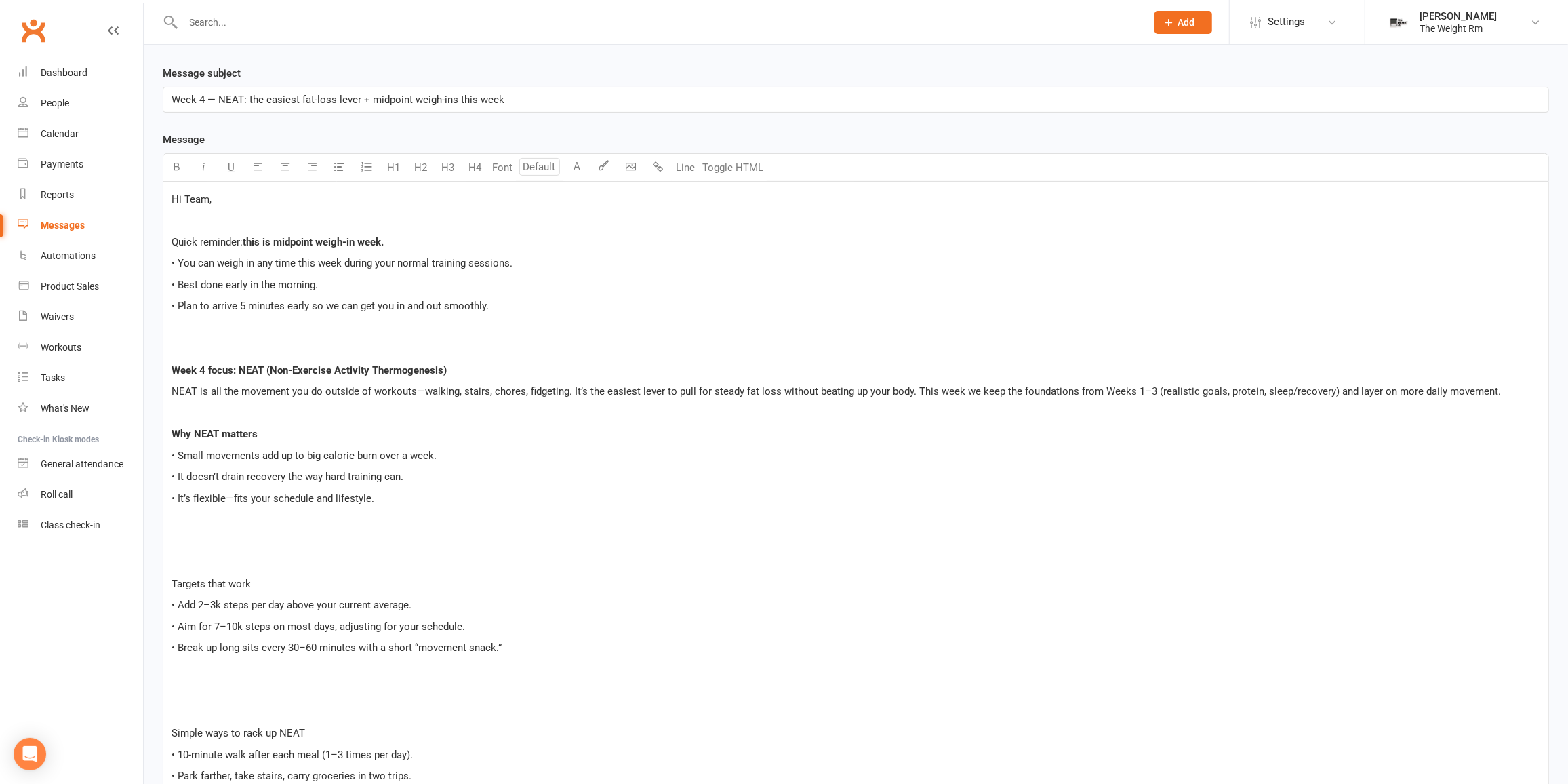
click at [359, 479] on span "• It doesn’t drain recovery the way hard training can." at bounding box center [287, 477] width 232 height 12
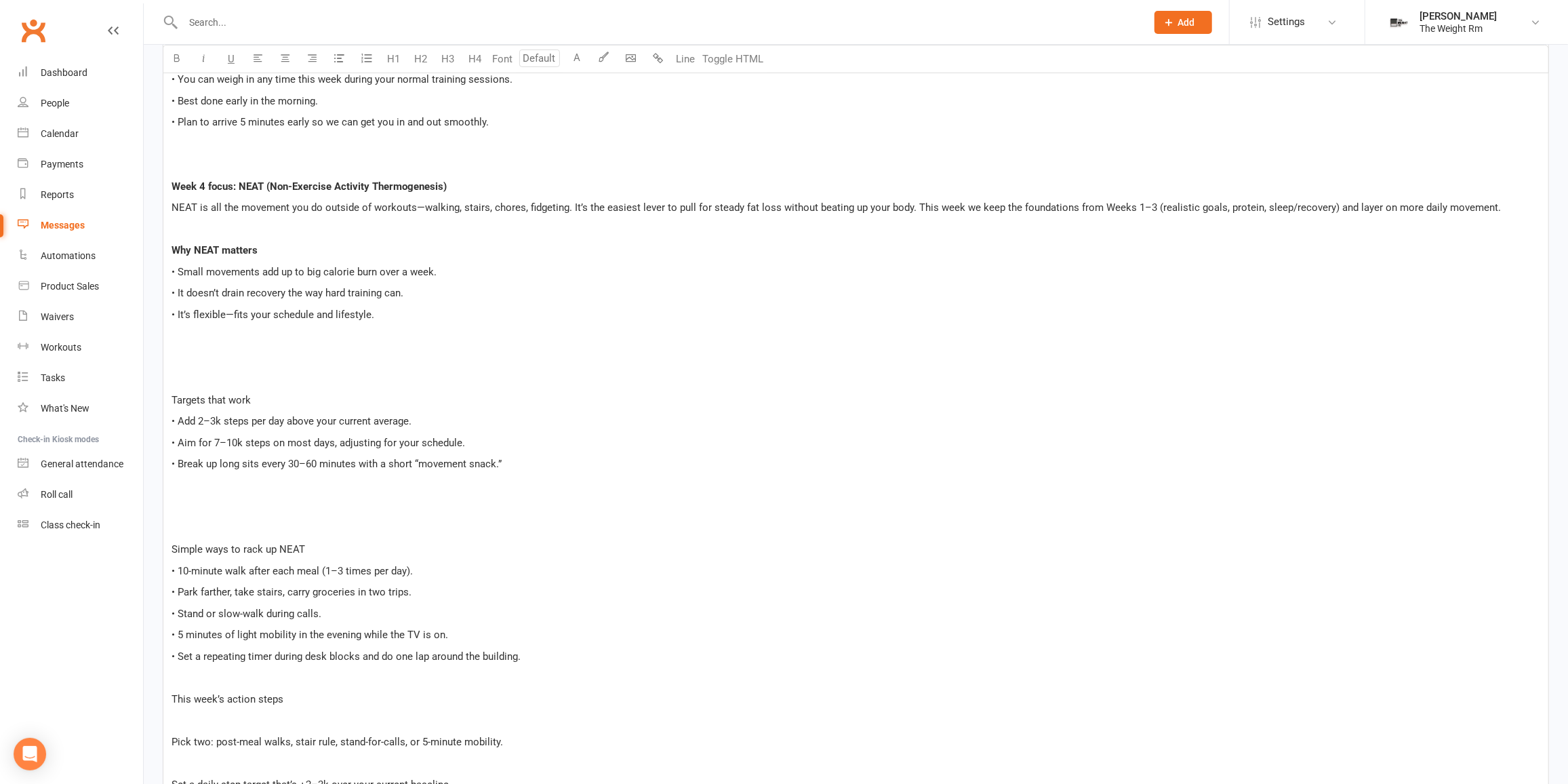
scroll to position [460, 0]
drag, startPoint x: 225, startPoint y: 399, endPoint x: 173, endPoint y: 399, distance: 52.0
click at [173, 399] on p "Targets that work" at bounding box center [856, 399] width 1369 height 17
click at [279, 471] on div "Hi Team, ﻿ Quick reminder: this is midpoint weigh-in week. • You can weigh in a…" at bounding box center [855, 591] width 1385 height 1188
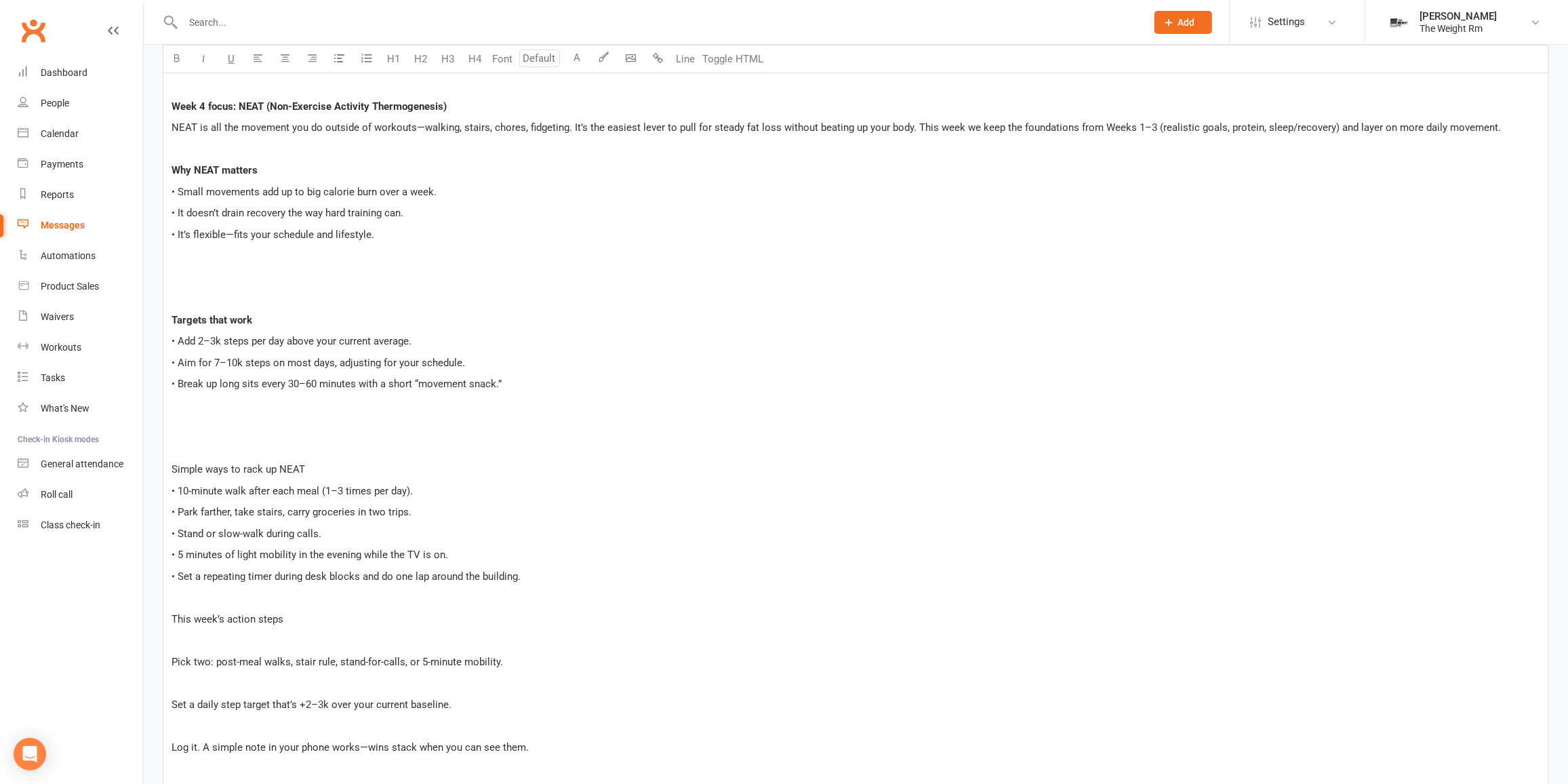
scroll to position [584, 0]
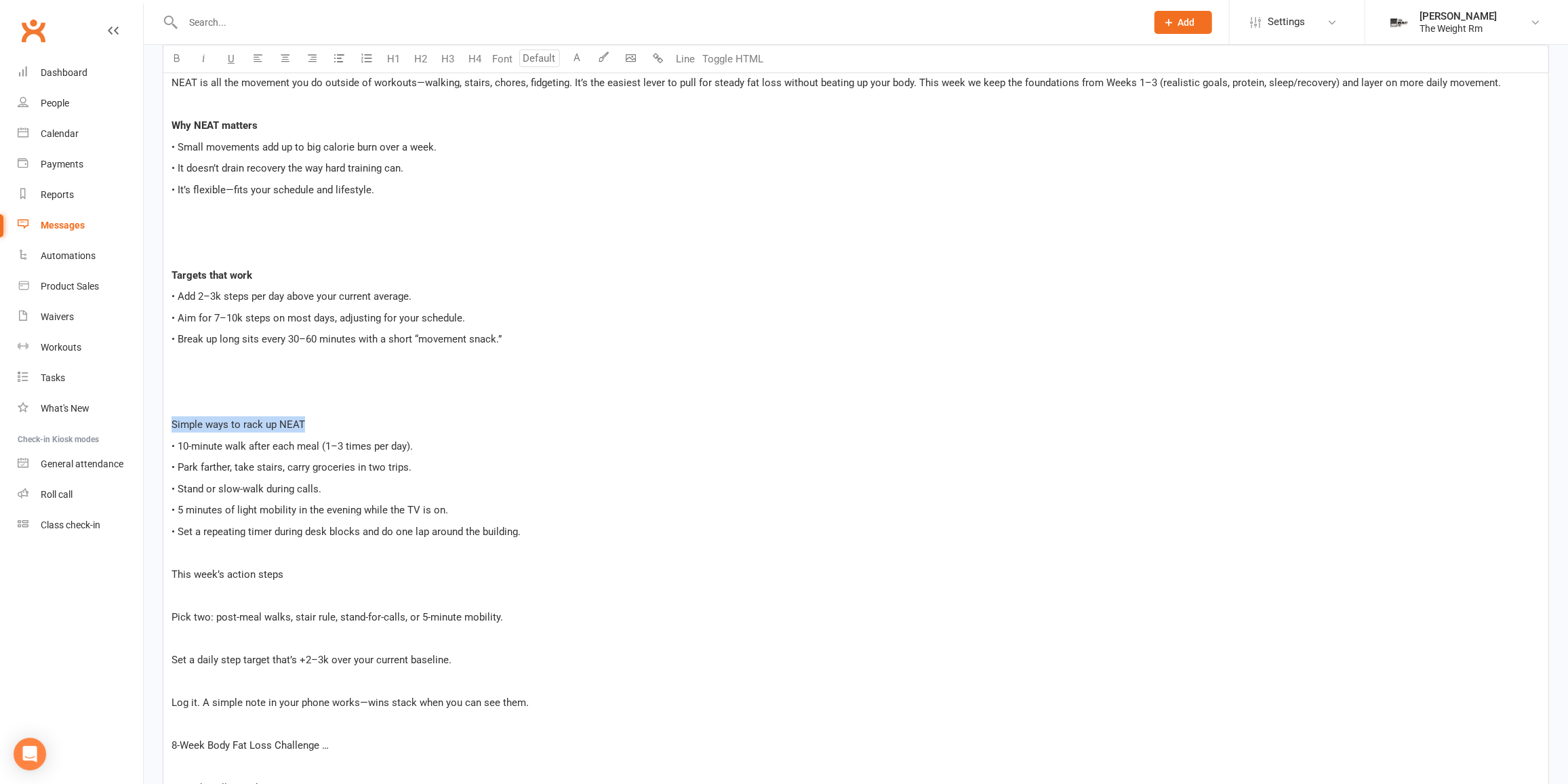
drag, startPoint x: 327, startPoint y: 416, endPoint x: 173, endPoint y: 424, distance: 154.2
click at [173, 424] on p "Simple ways to rack up NEAT" at bounding box center [856, 424] width 1369 height 17
click at [269, 495] on div "Hi Team, ﻿ Quick reminder: this is midpoint weigh-in week. • You can weigh in a…" at bounding box center [855, 468] width 1385 height 1188
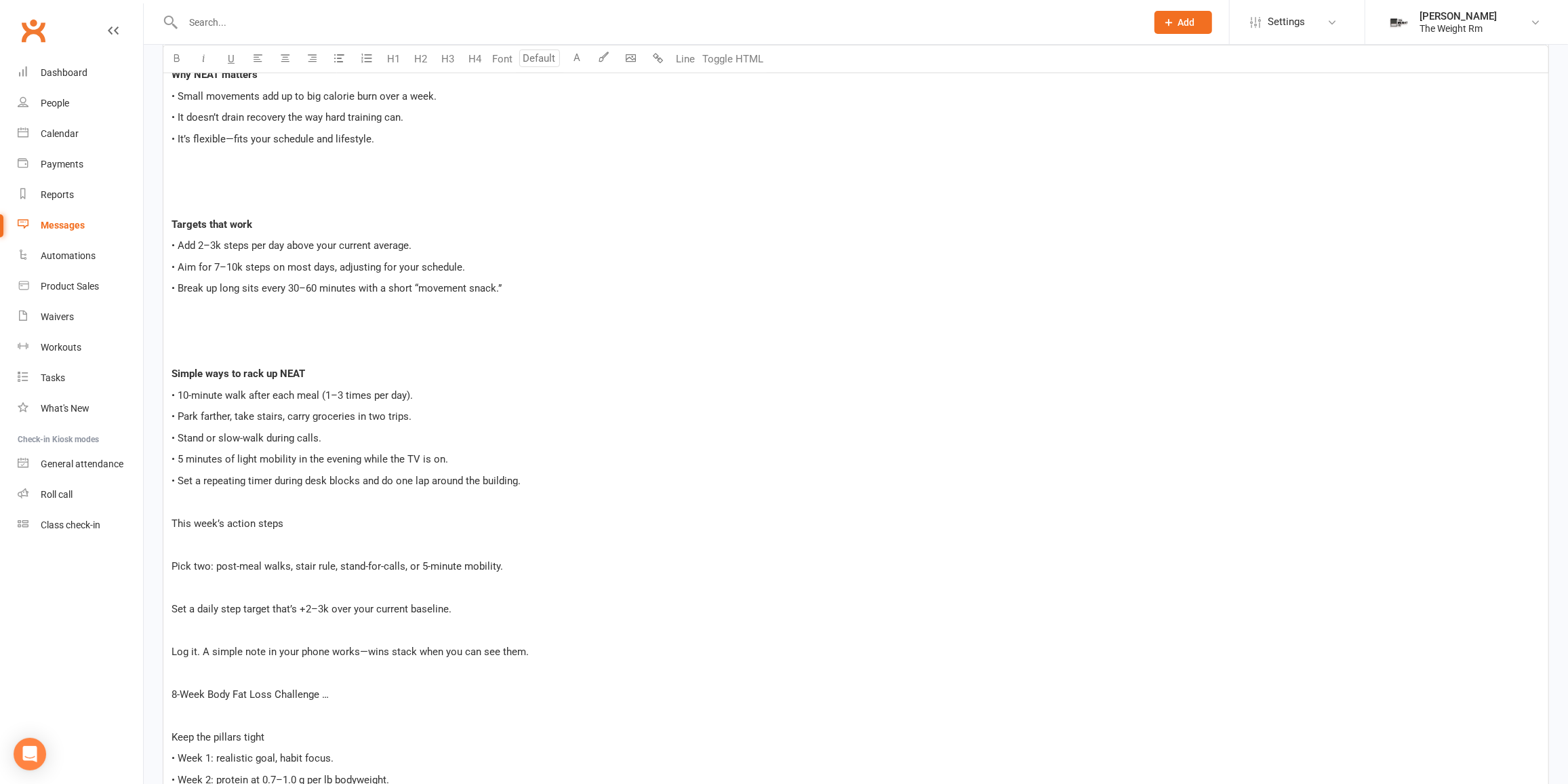
scroll to position [707, 0]
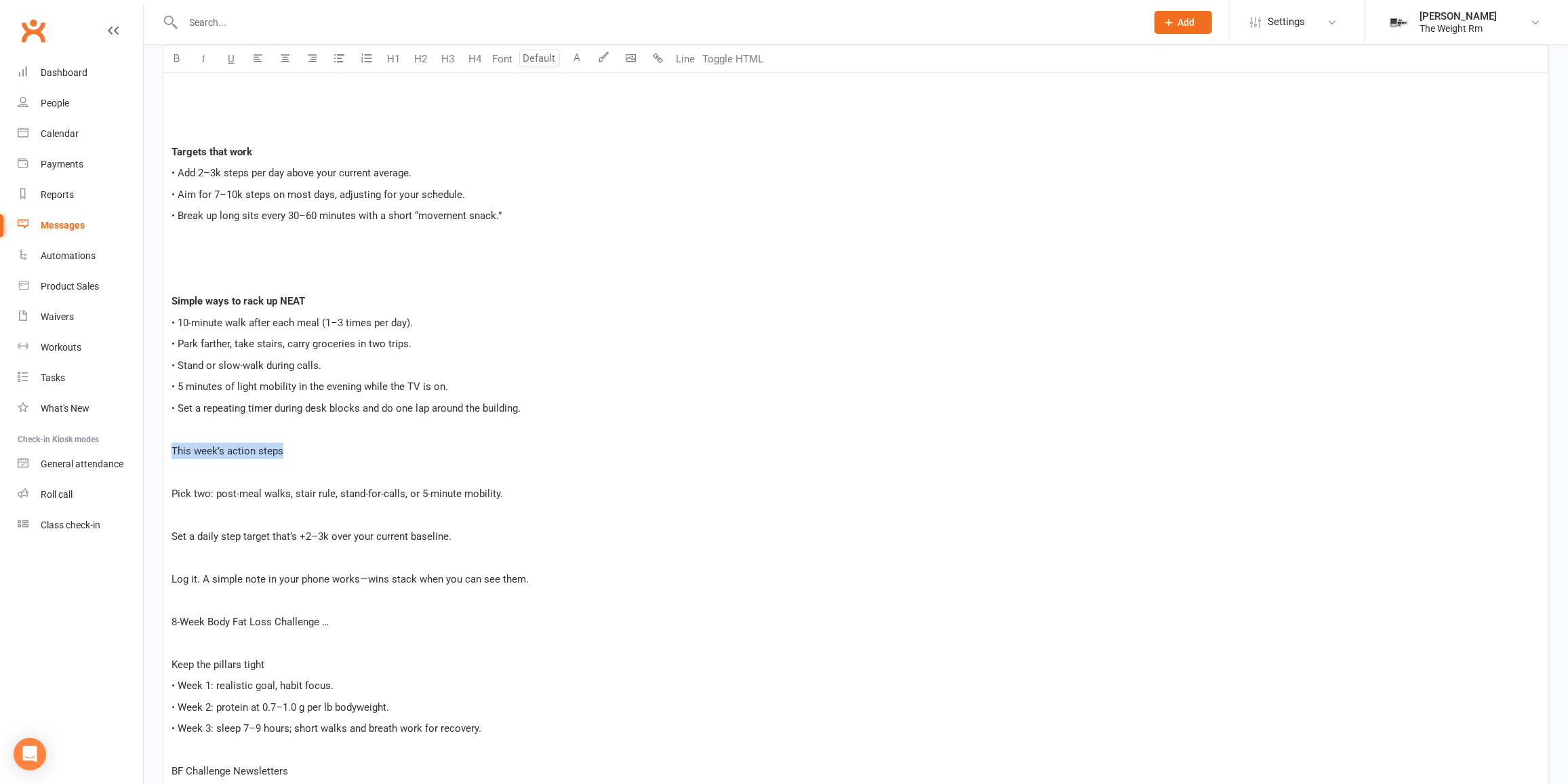
drag, startPoint x: 294, startPoint y: 449, endPoint x: 171, endPoint y: 450, distance: 123.0
click at [171, 450] on p "This week’s action steps" at bounding box center [856, 451] width 1369 height 17
click at [231, 530] on span "Set a daily step target that’s +2–3k over your current baseline." at bounding box center [311, 536] width 280 height 12
click at [233, 517] on p "﻿" at bounding box center [856, 515] width 1369 height 17
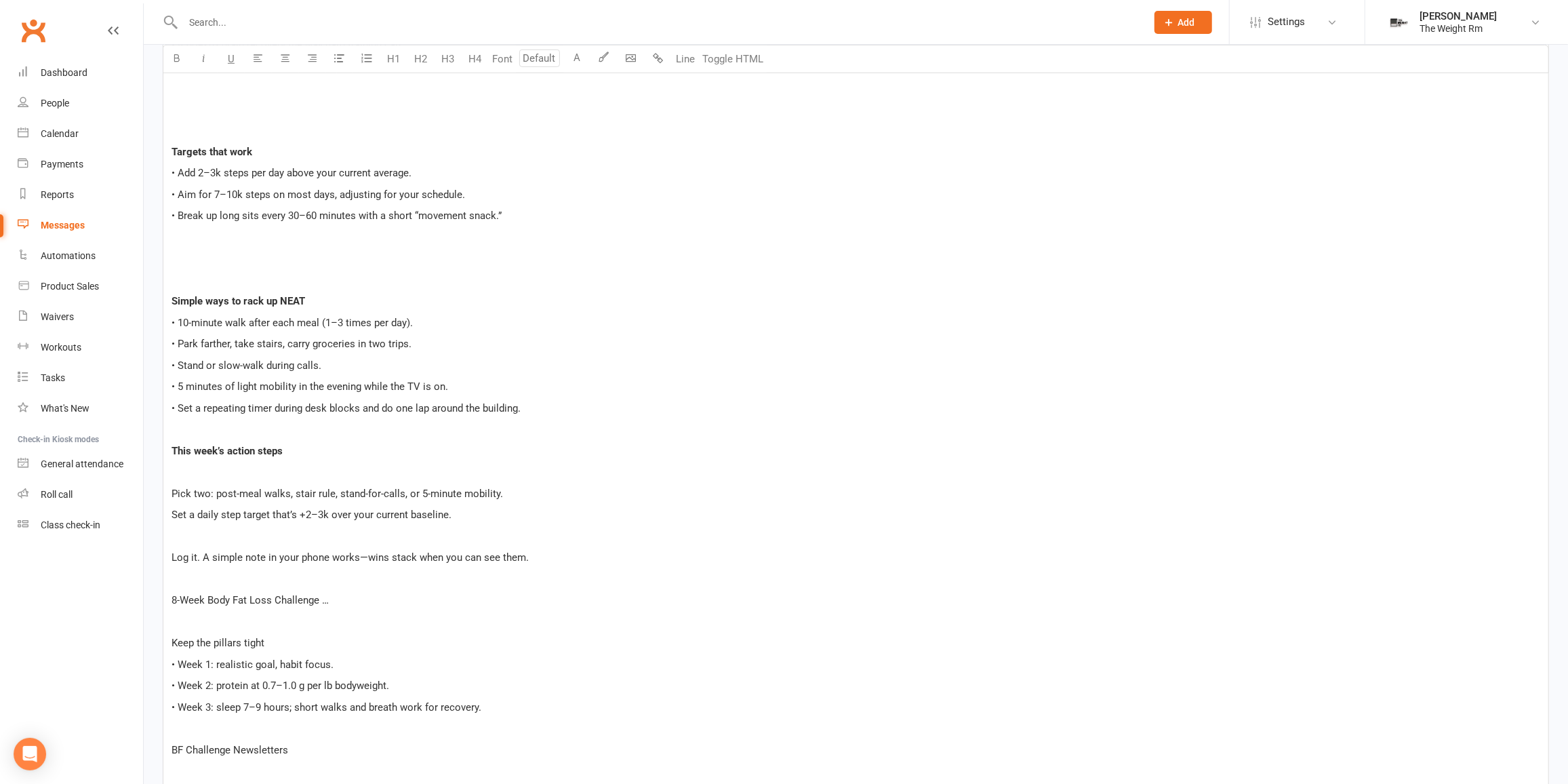
click at [259, 530] on p "﻿" at bounding box center [856, 537] width 1369 height 17
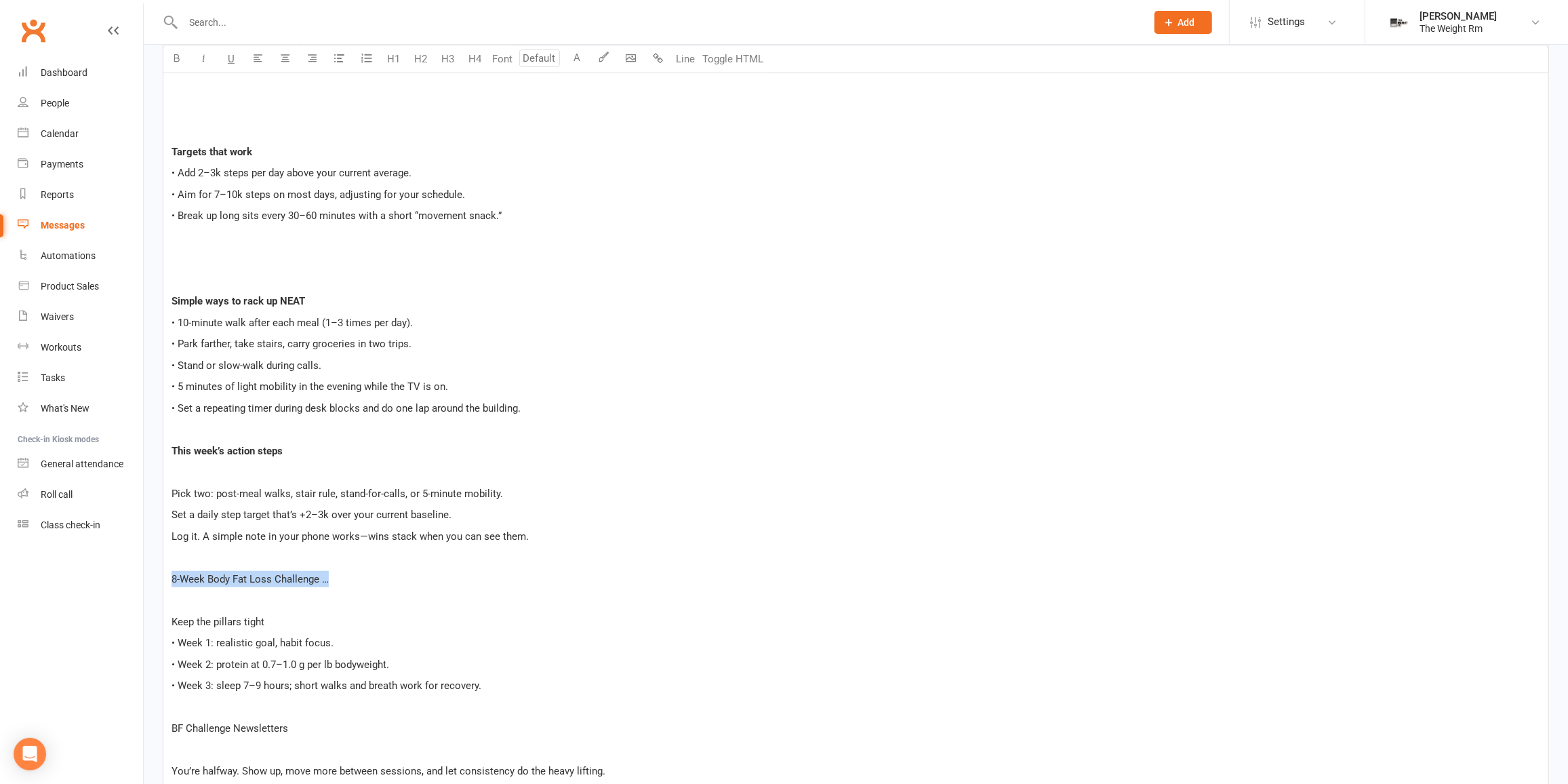
drag, startPoint x: 324, startPoint y: 572, endPoint x: 200, endPoint y: 574, distance: 124.0
click at [156, 575] on div "Message subject Week 4 — NEAT: the easiest fat-loss lever + midpoint weigh-ins …" at bounding box center [855, 315] width 1407 height 1363
drag, startPoint x: 533, startPoint y: 533, endPoint x: 140, endPoint y: 495, distance: 394.8
click at [140, 495] on ui-view "Prospect Member Non-attending contact Class / event Appointment Task Membership…" at bounding box center [784, 187] width 1568 height 1784
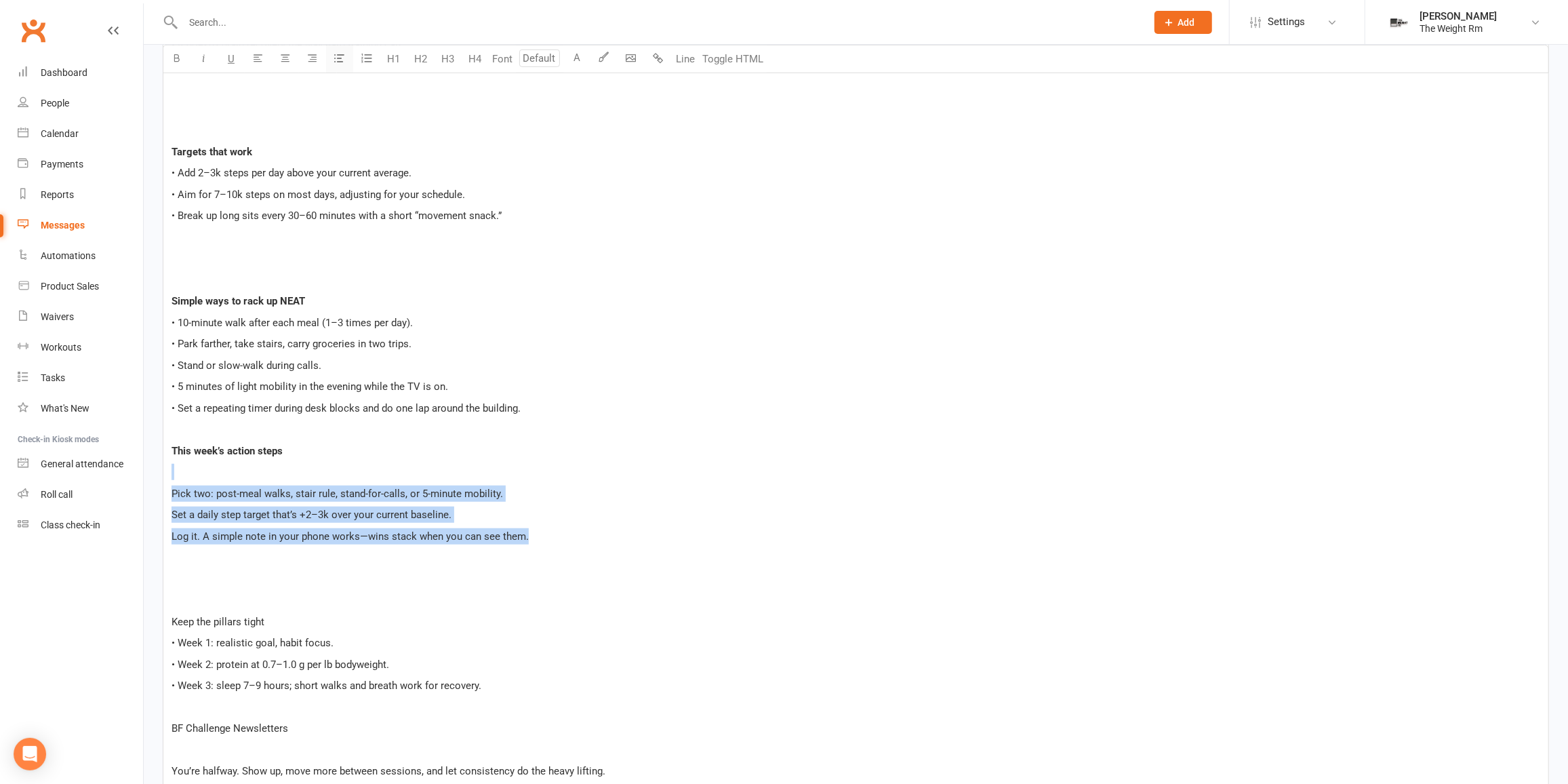
click at [339, 61] on icon "button" at bounding box center [340, 58] width 10 height 10
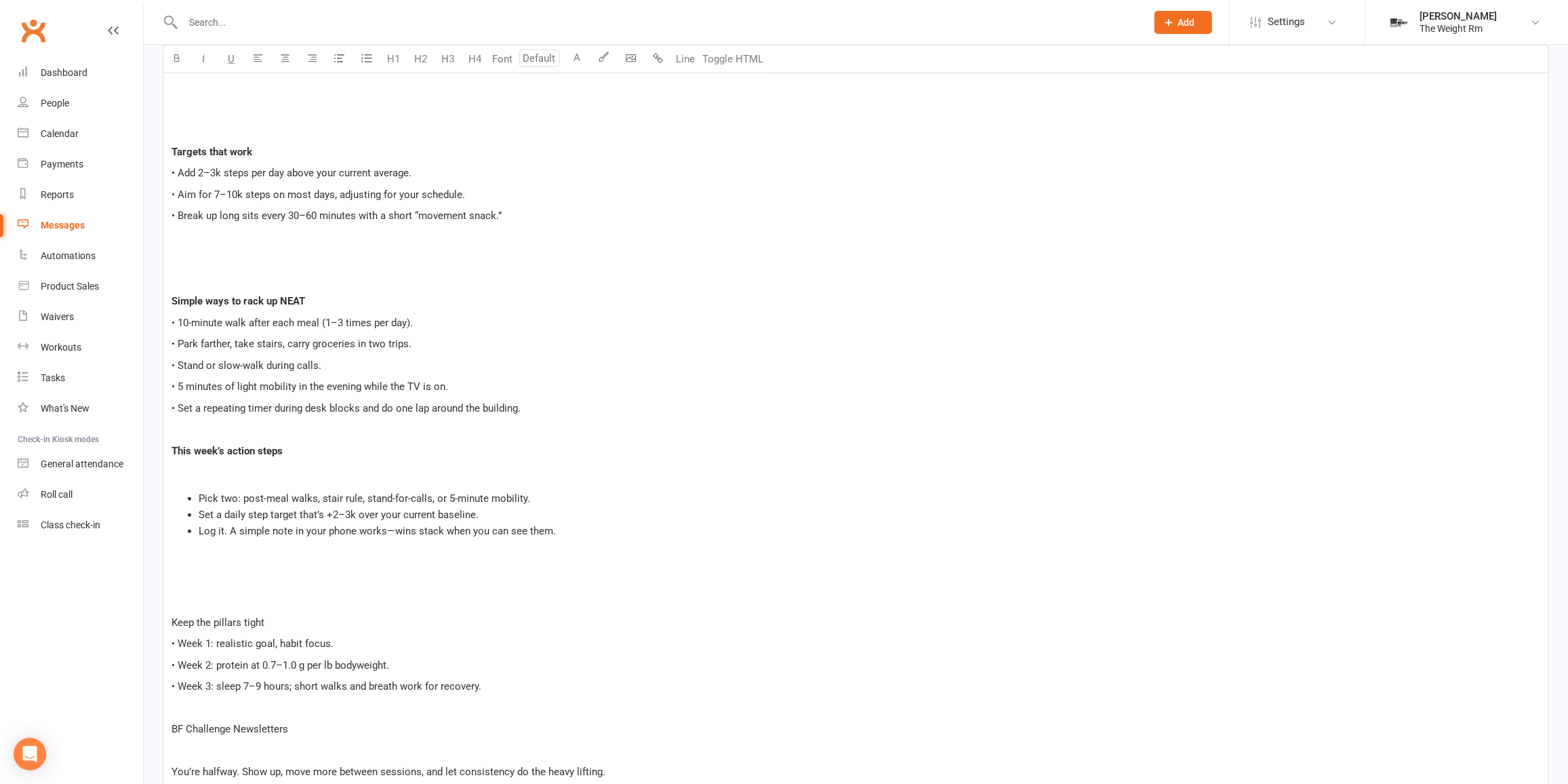
click at [326, 418] on div "Hi Team, ﻿ Quick reminder: this is midpoint weigh-in week. • You can weigh in a…" at bounding box center [855, 323] width 1385 height 1147
click at [266, 562] on p "﻿" at bounding box center [856, 558] width 1369 height 17
click at [250, 593] on p "﻿" at bounding box center [856, 601] width 1369 height 17
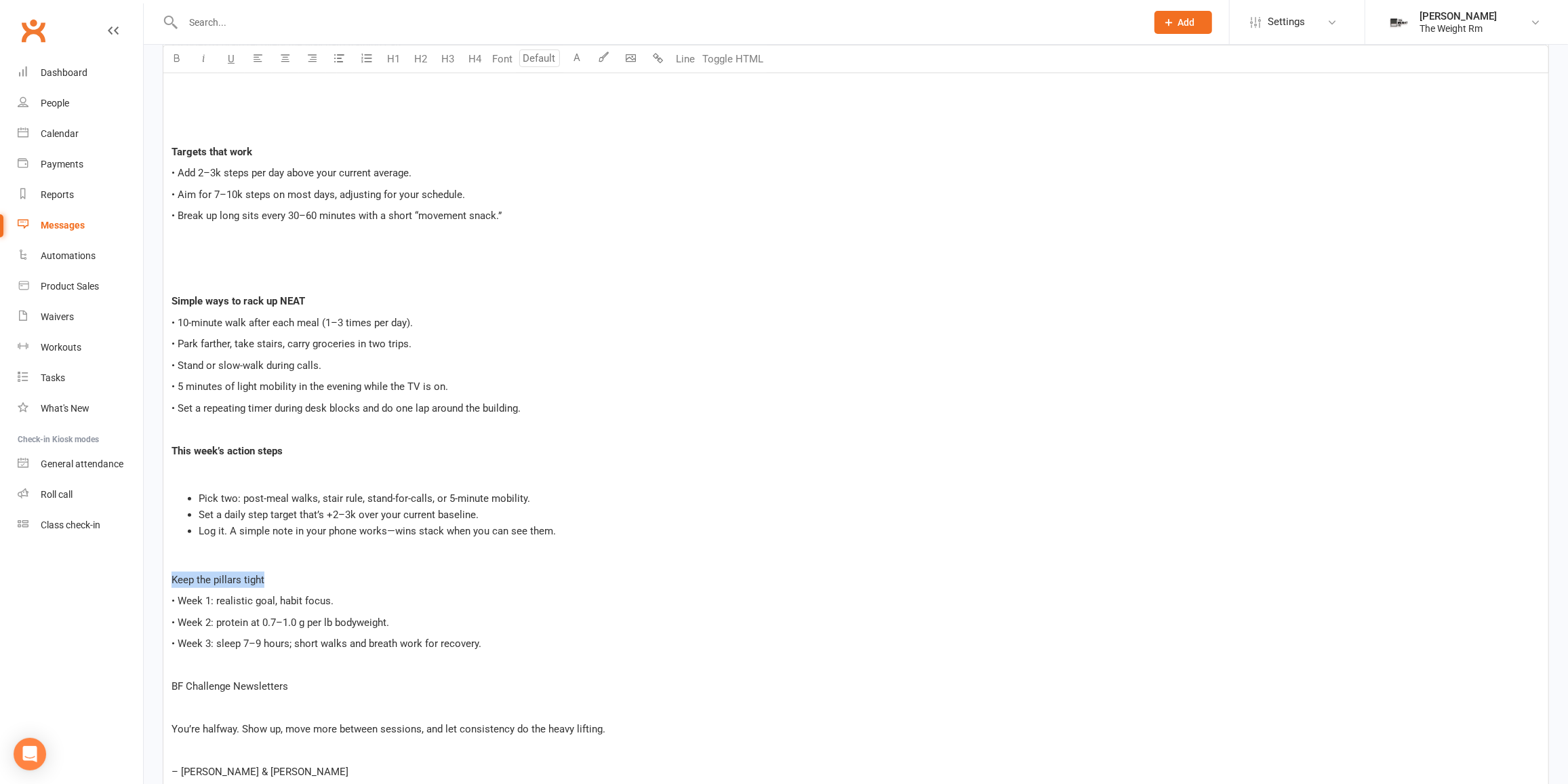
drag, startPoint x: 208, startPoint y: 578, endPoint x: 161, endPoint y: 574, distance: 47.2
click at [161, 574] on div "Message subject Week 4 — NEAT: the easiest fat-loss lever + midpoint weigh-ins …" at bounding box center [855, 294] width 1407 height 1322
click at [329, 617] on span "• Week 2: protein at 0.7–1.0 g per lb bodyweight." at bounding box center [280, 623] width 218 height 12
drag, startPoint x: 288, startPoint y: 682, endPoint x: 174, endPoint y: 682, distance: 114.0
click at [174, 682] on p "BF Challenge Newsletters" at bounding box center [856, 687] width 1369 height 17
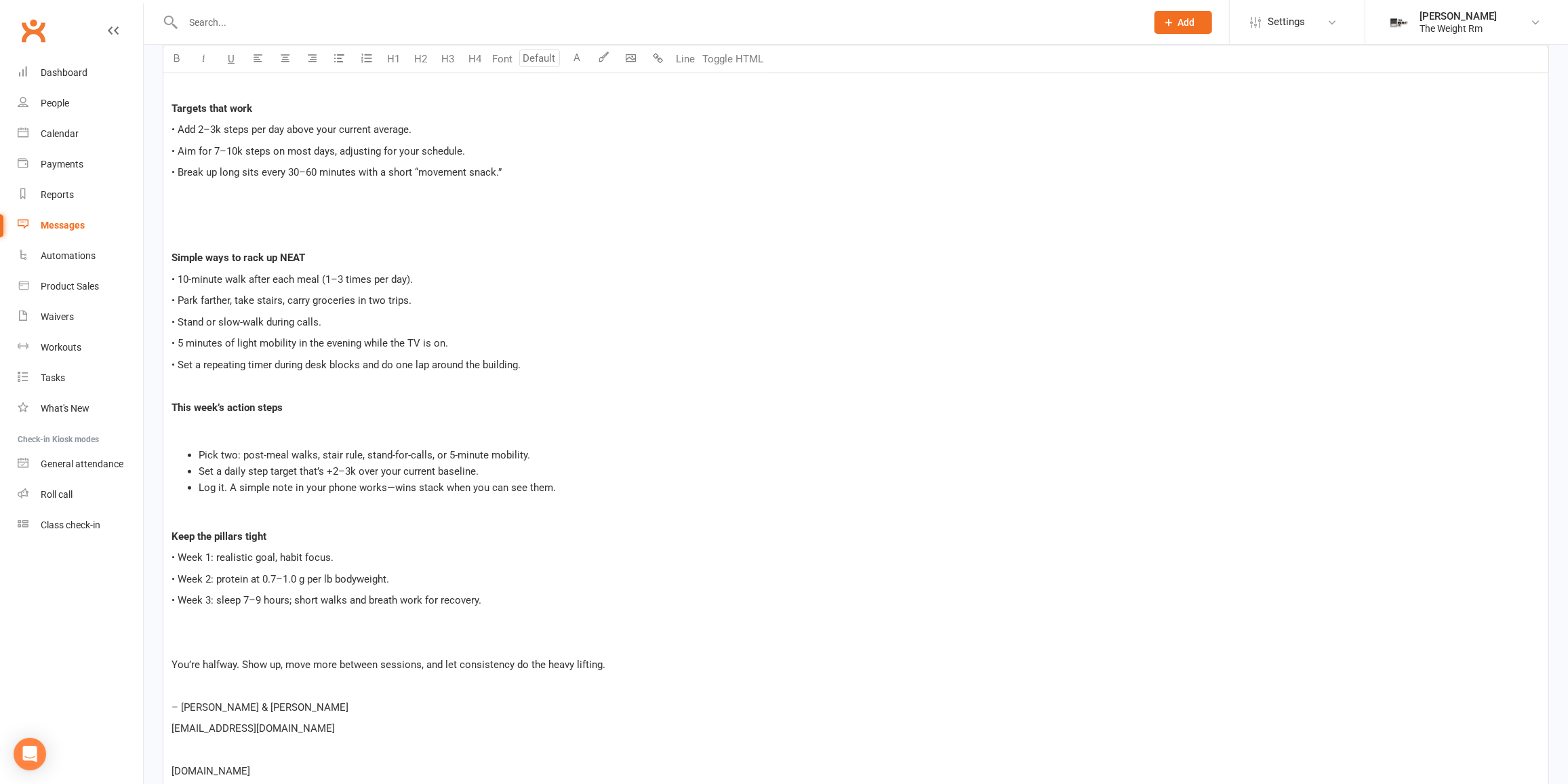
scroll to position [769, 0]
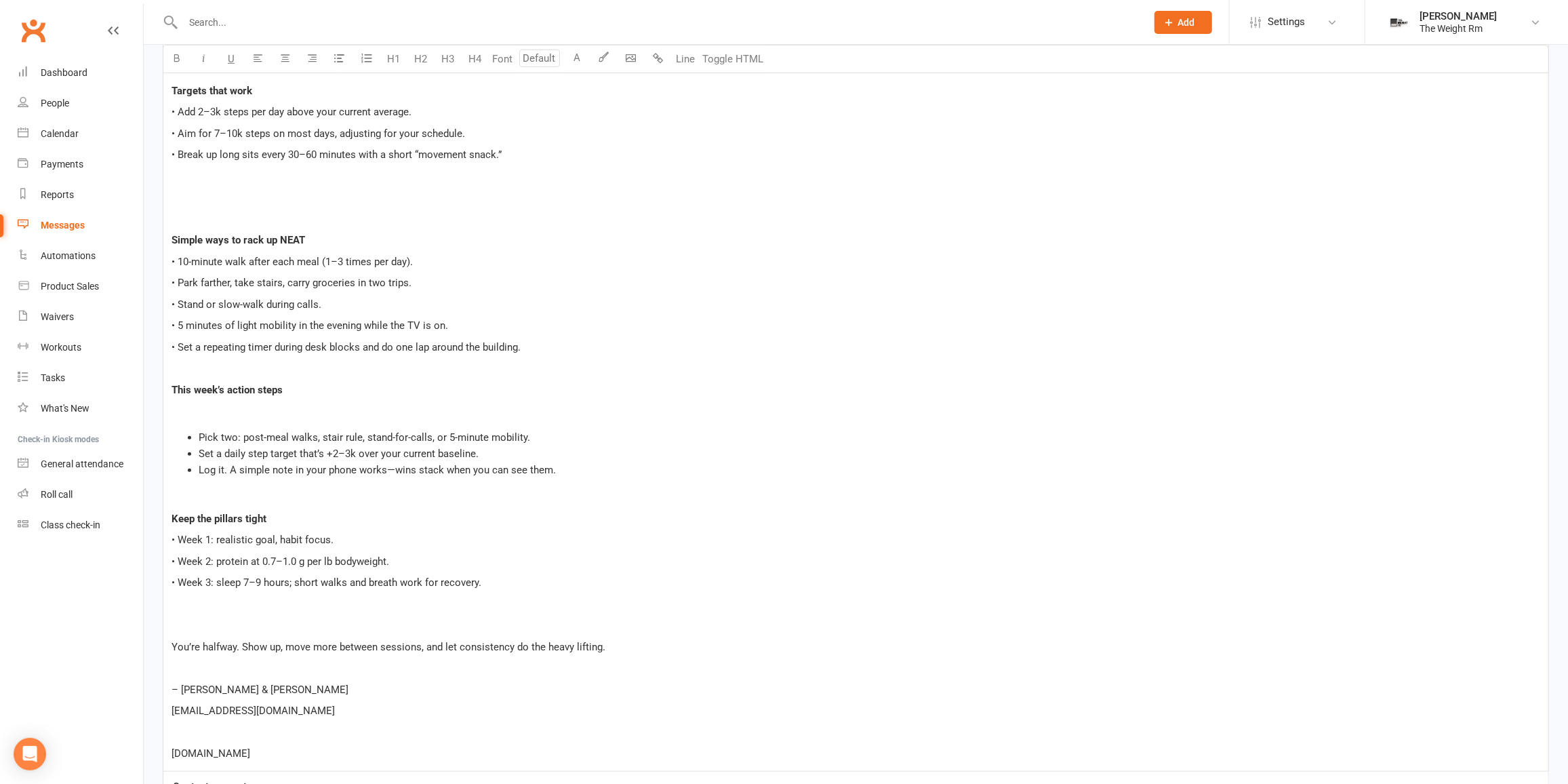
click at [238, 609] on div "Hi Team, ﻿ Quick reminder: this is midpoint weigh-in week. • You can weigh in a…" at bounding box center [855, 230] width 1385 height 1083
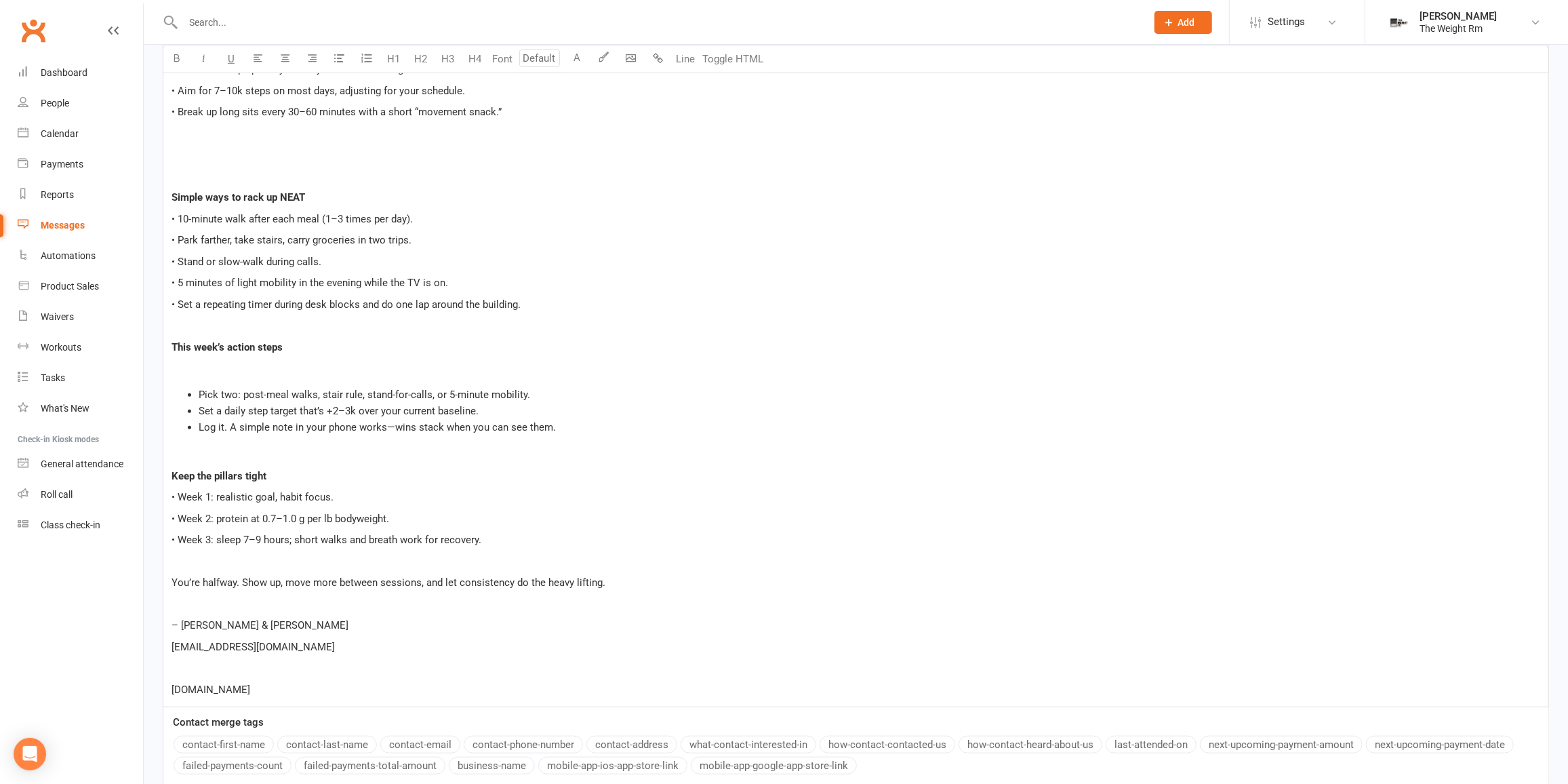
scroll to position [831, 0]
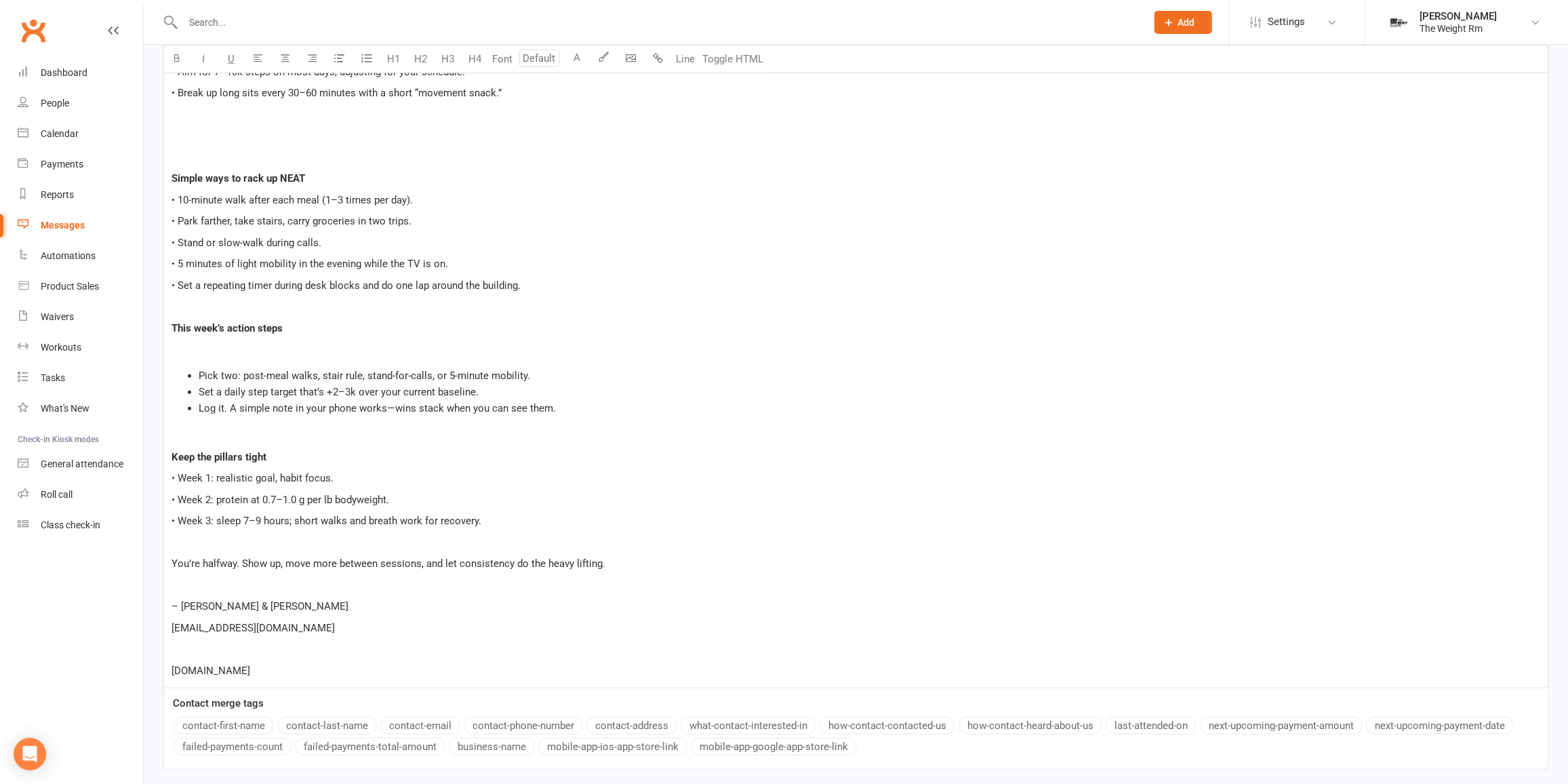
click at [336, 609] on p "– [PERSON_NAME] & [PERSON_NAME]" at bounding box center [856, 607] width 1369 height 17
click at [278, 648] on p "﻿" at bounding box center [856, 649] width 1369 height 17
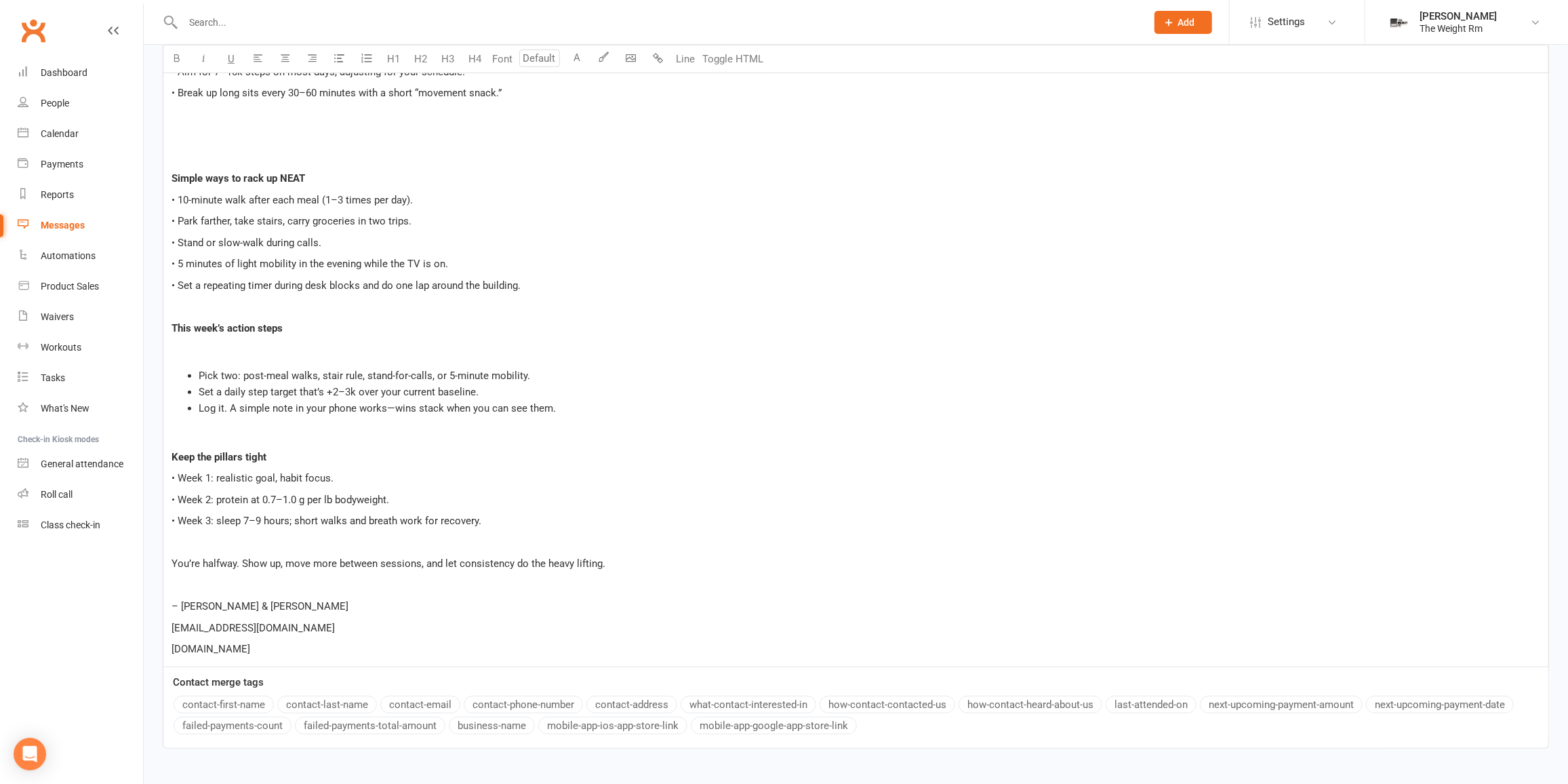
click at [269, 345] on p "﻿" at bounding box center [856, 350] width 1369 height 17
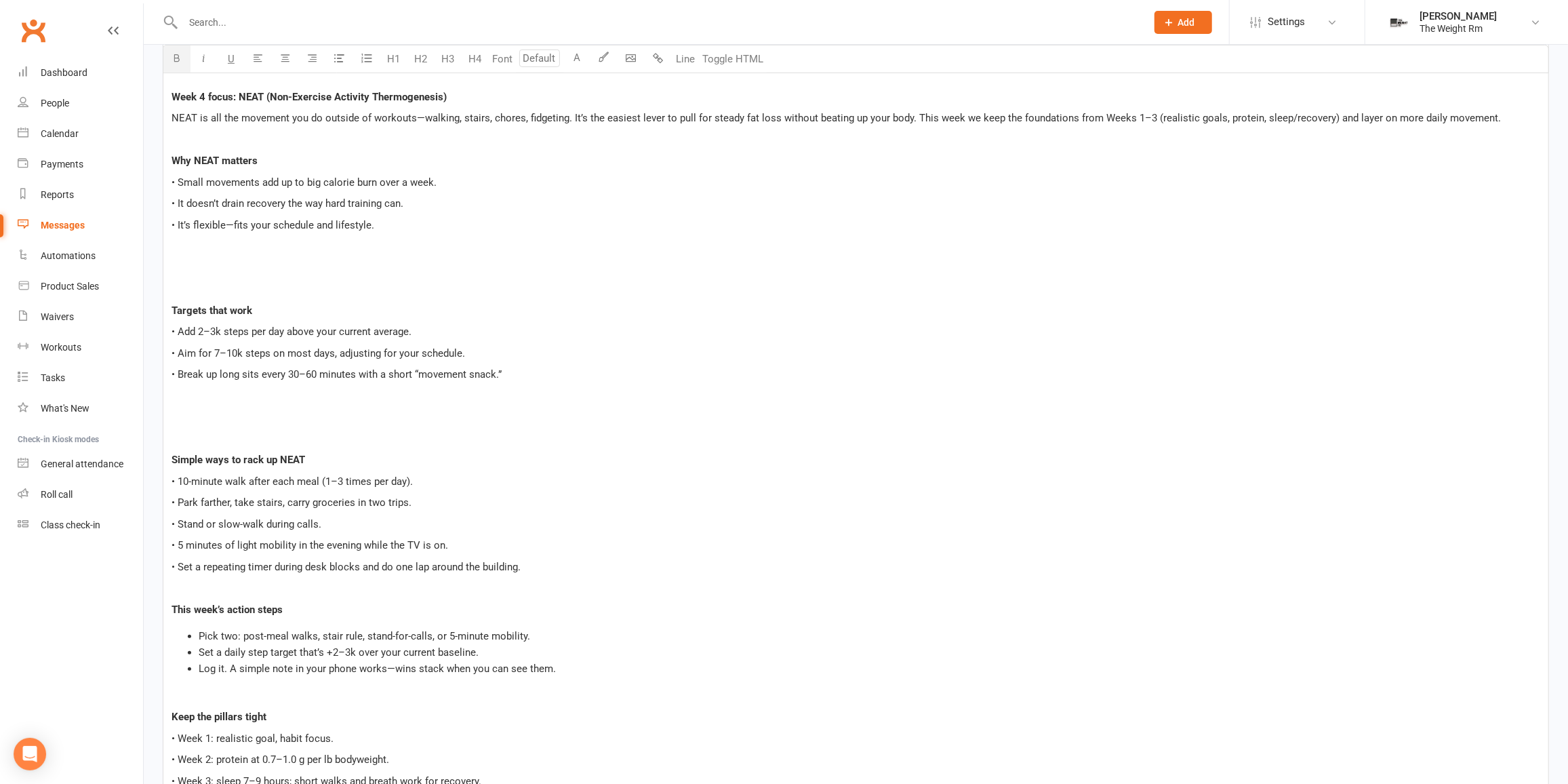
scroll to position [460, 0]
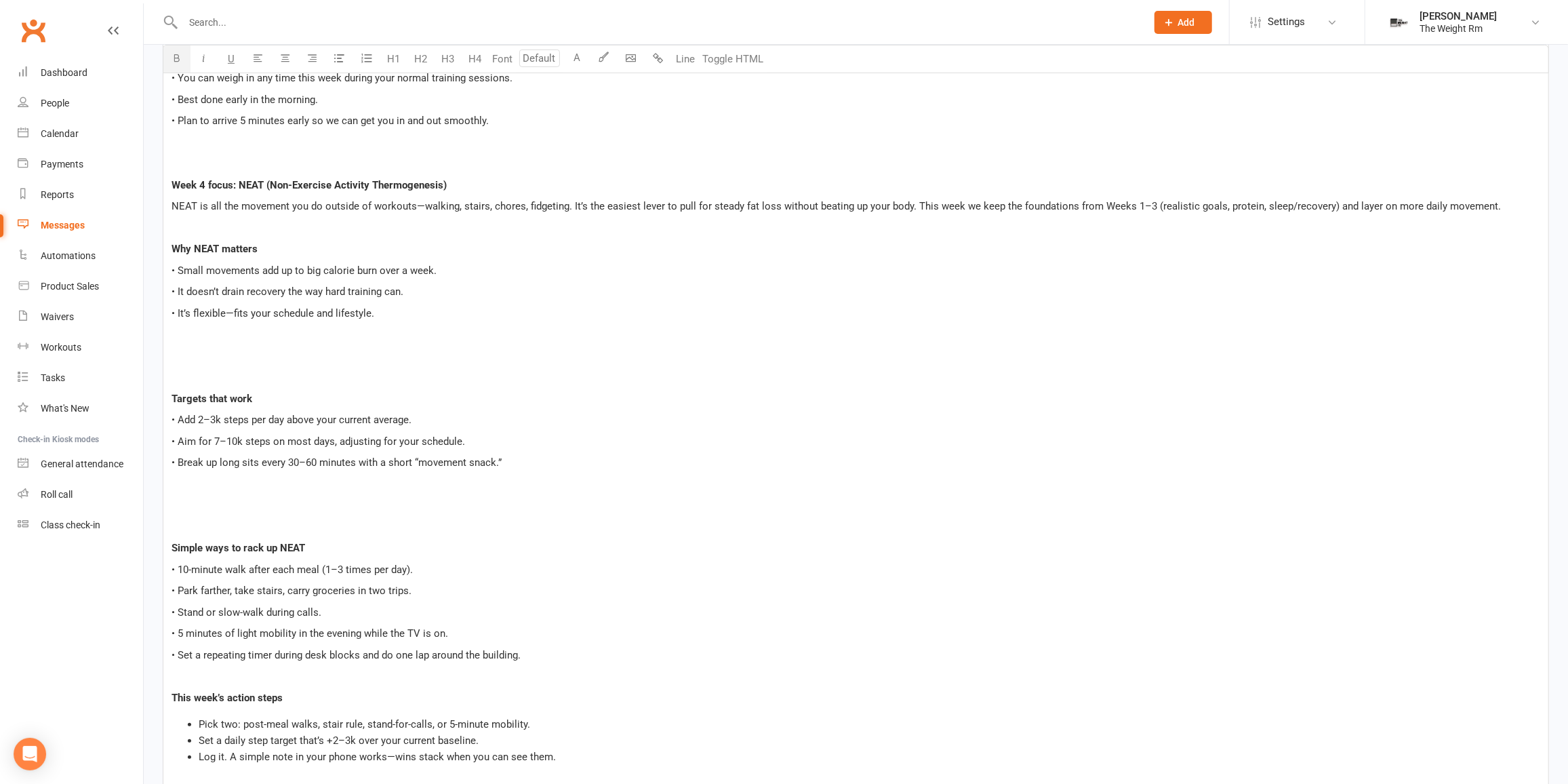
click at [228, 375] on p "﻿" at bounding box center [856, 377] width 1369 height 17
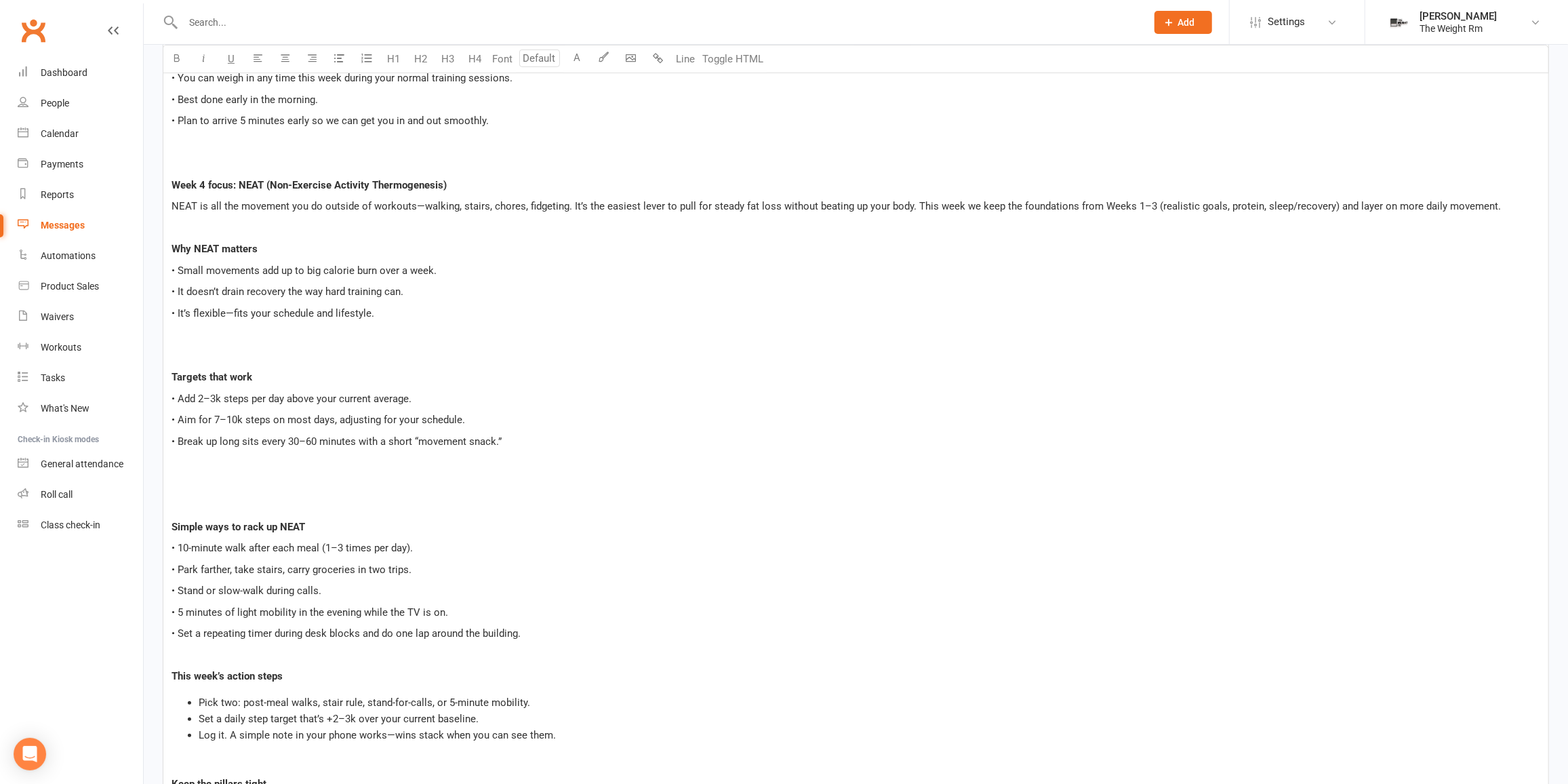
click at [231, 497] on p "﻿" at bounding box center [856, 505] width 1369 height 17
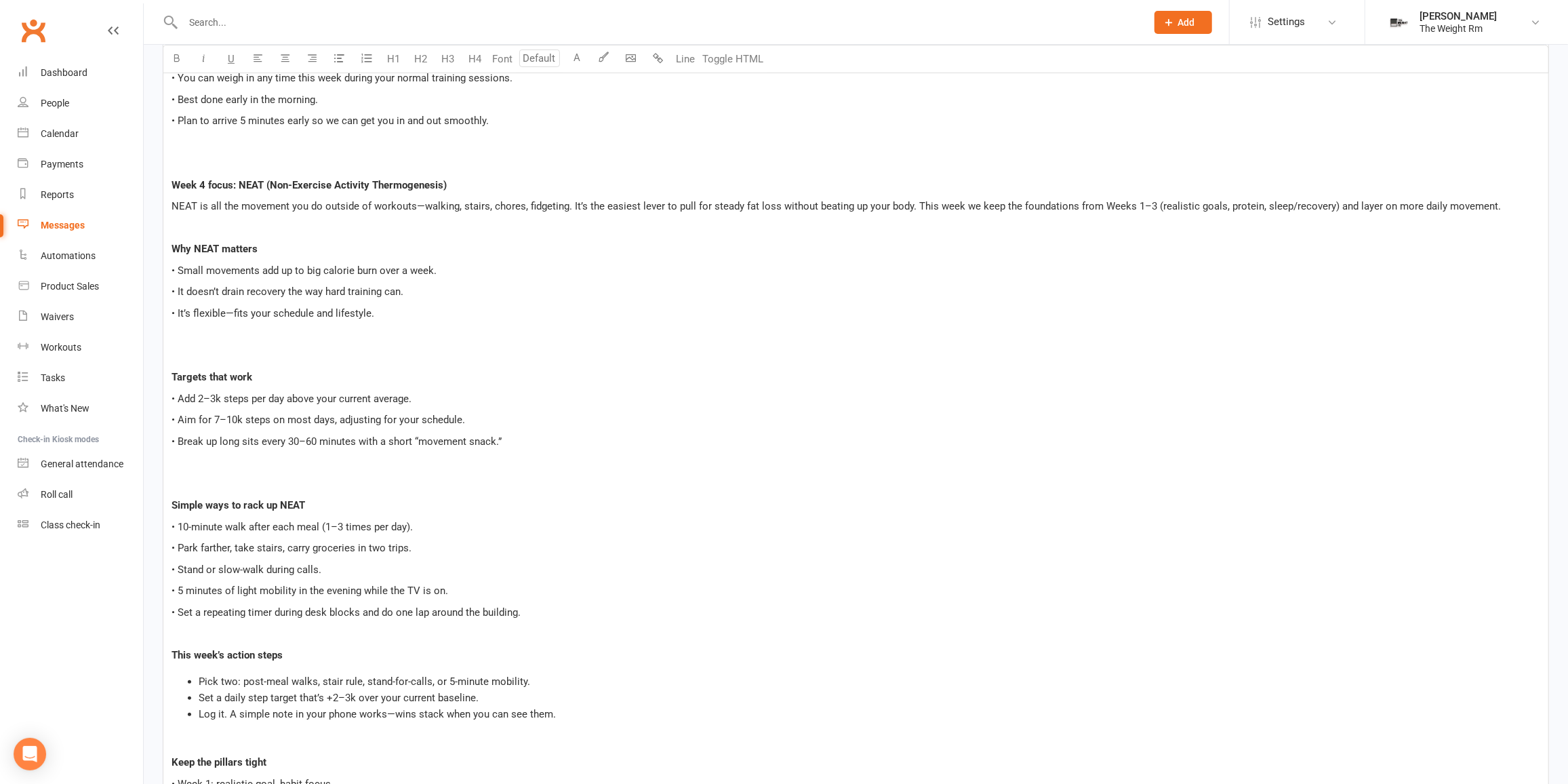
scroll to position [584, 0]
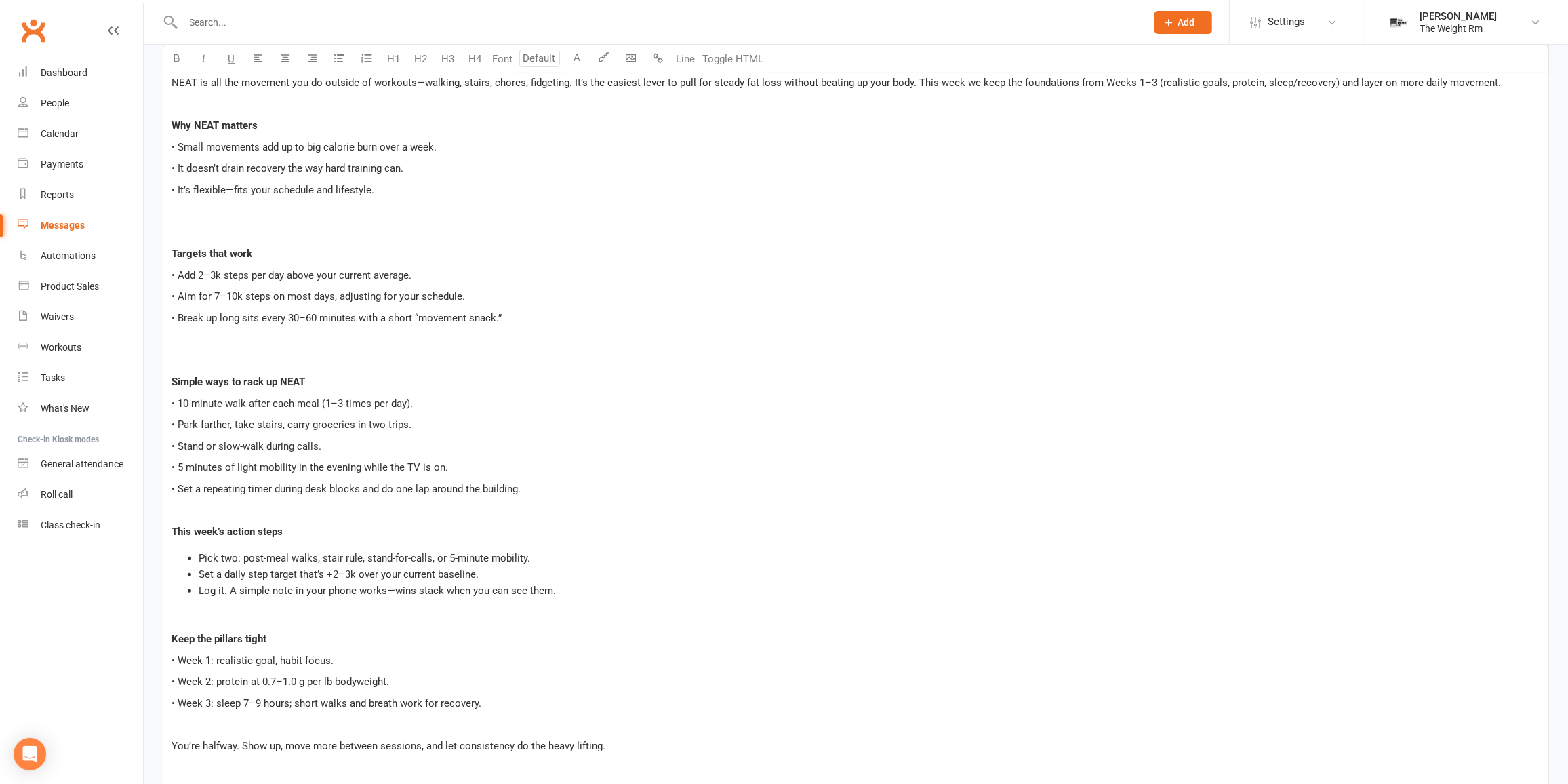
click at [236, 232] on p "﻿" at bounding box center [856, 233] width 1369 height 17
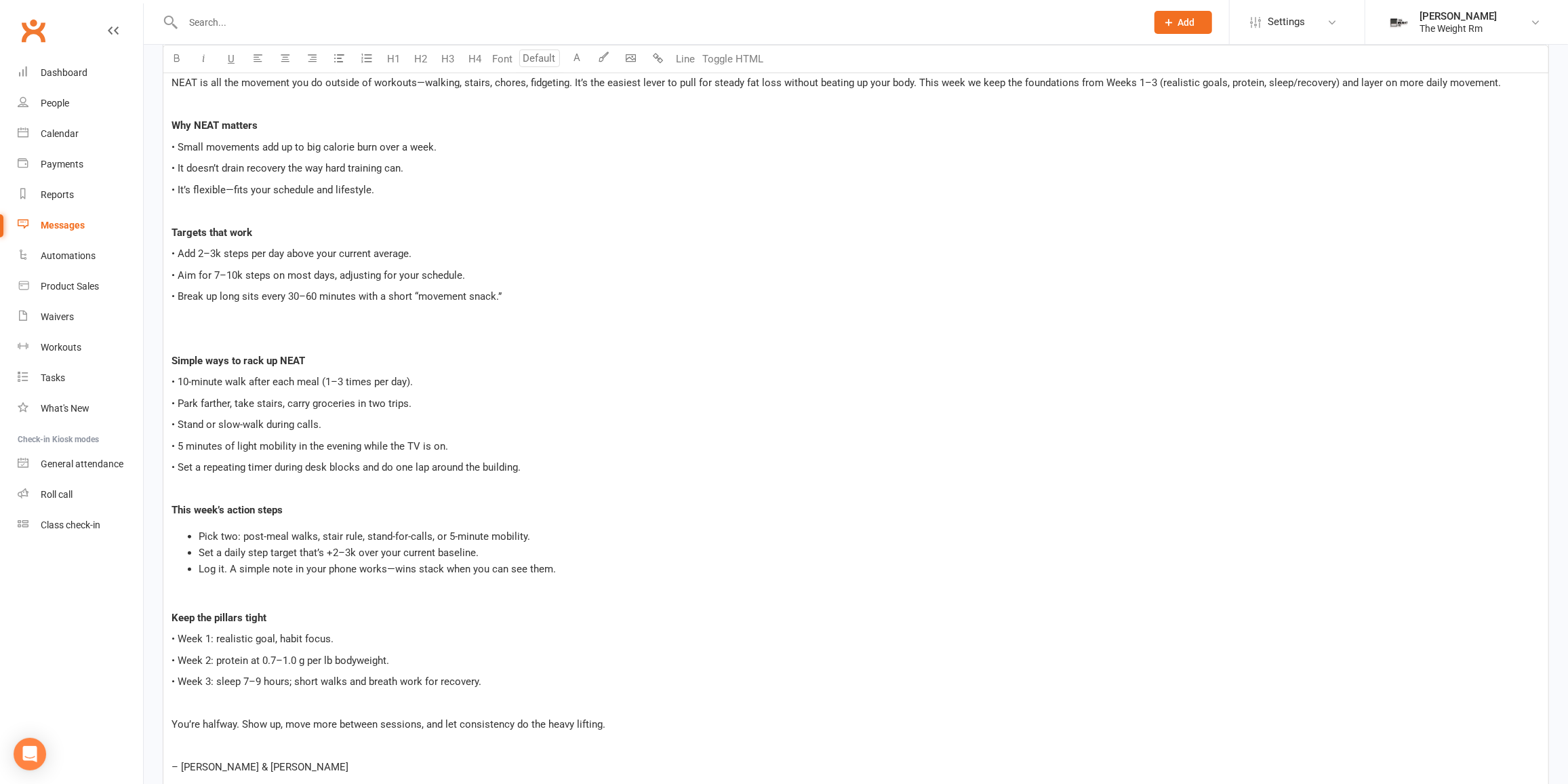
click at [220, 333] on p "﻿" at bounding box center [856, 340] width 1369 height 17
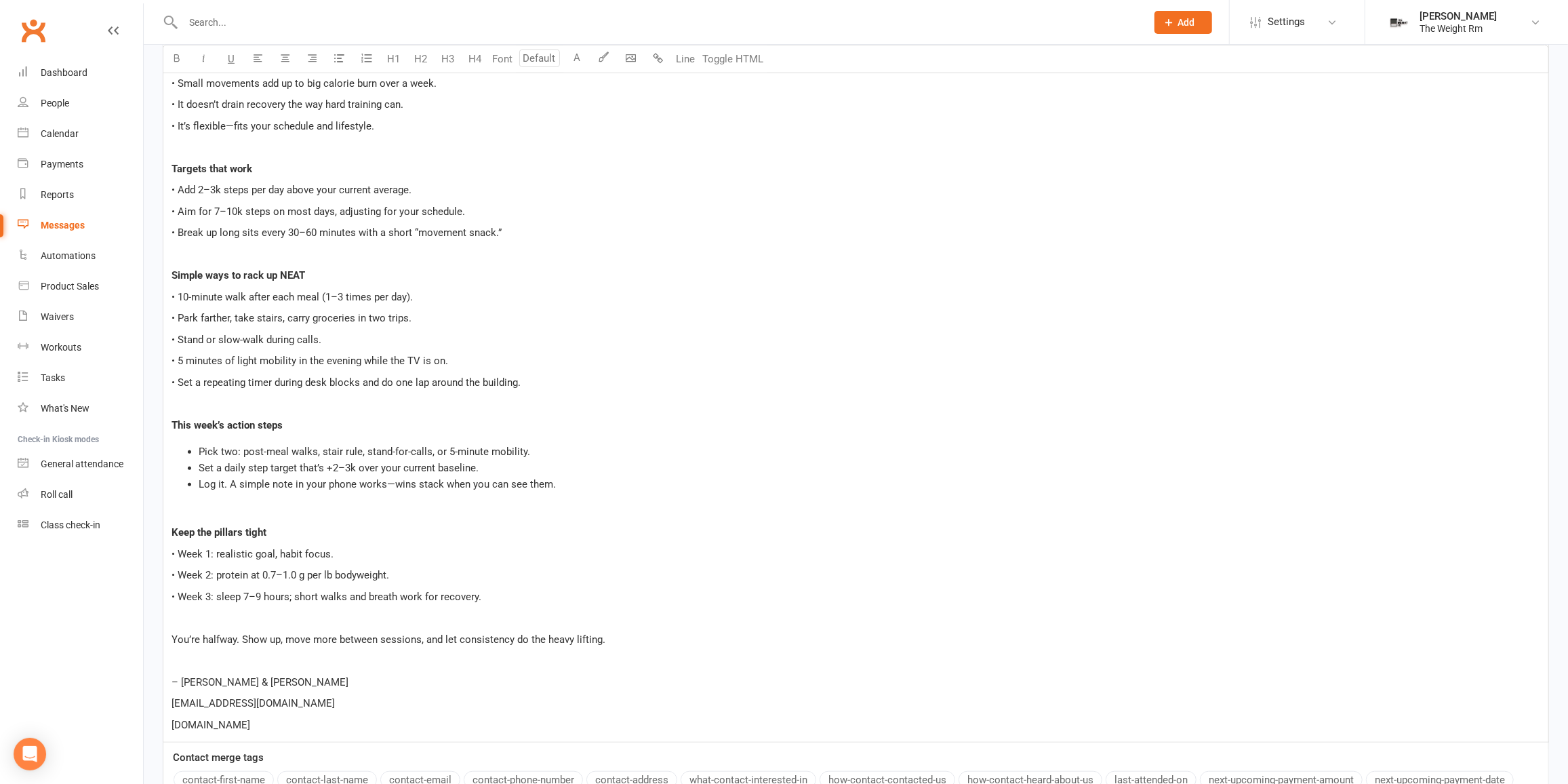
scroll to position [707, 0]
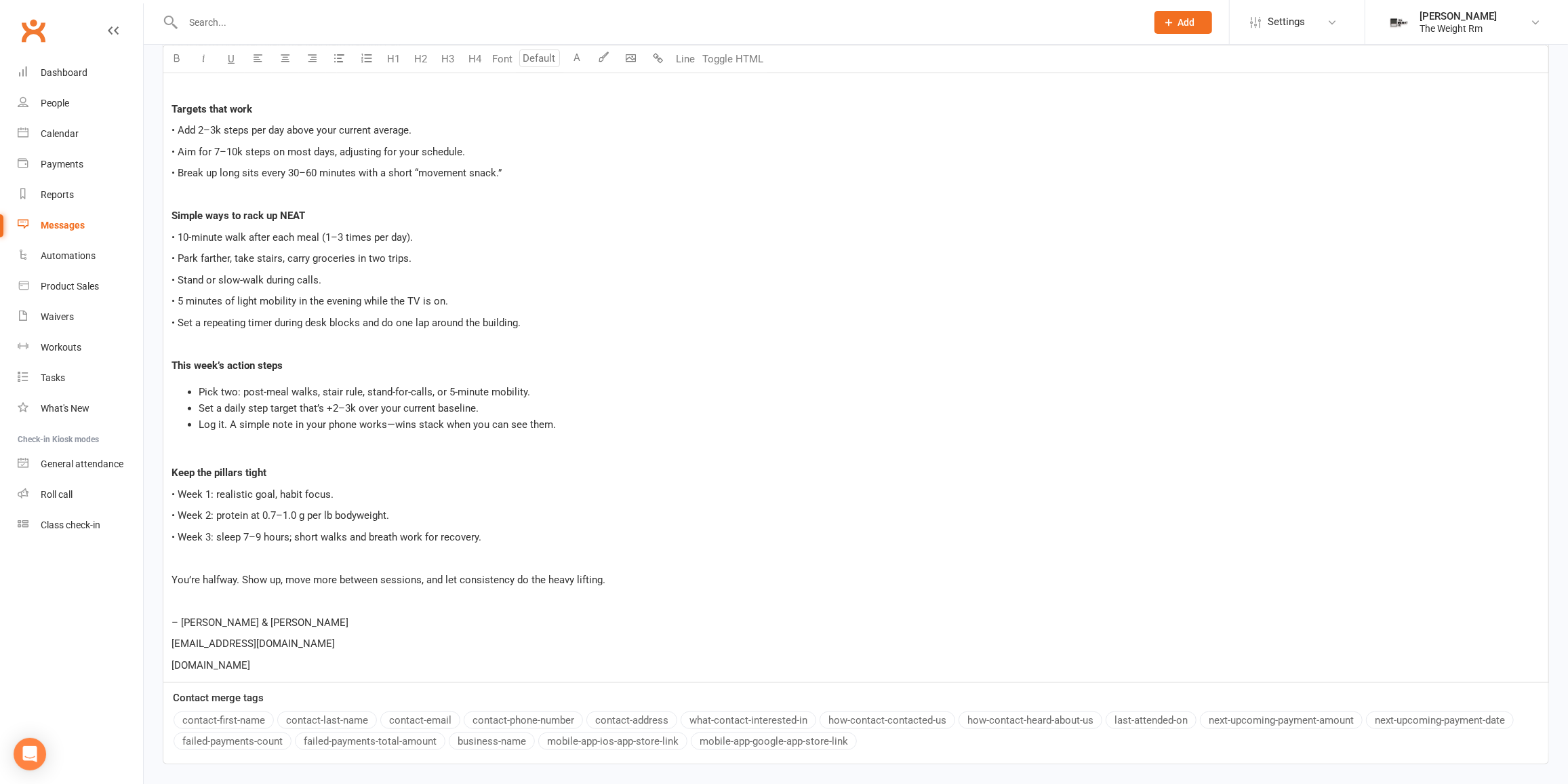
click at [364, 467] on p "Keep the pillars tight" at bounding box center [856, 473] width 1369 height 17
click at [292, 460] on div "Hi Team, ﻿ Quick reminder: this is midpoint weigh-in week. • You can weigh in a…" at bounding box center [855, 216] width 1385 height 933
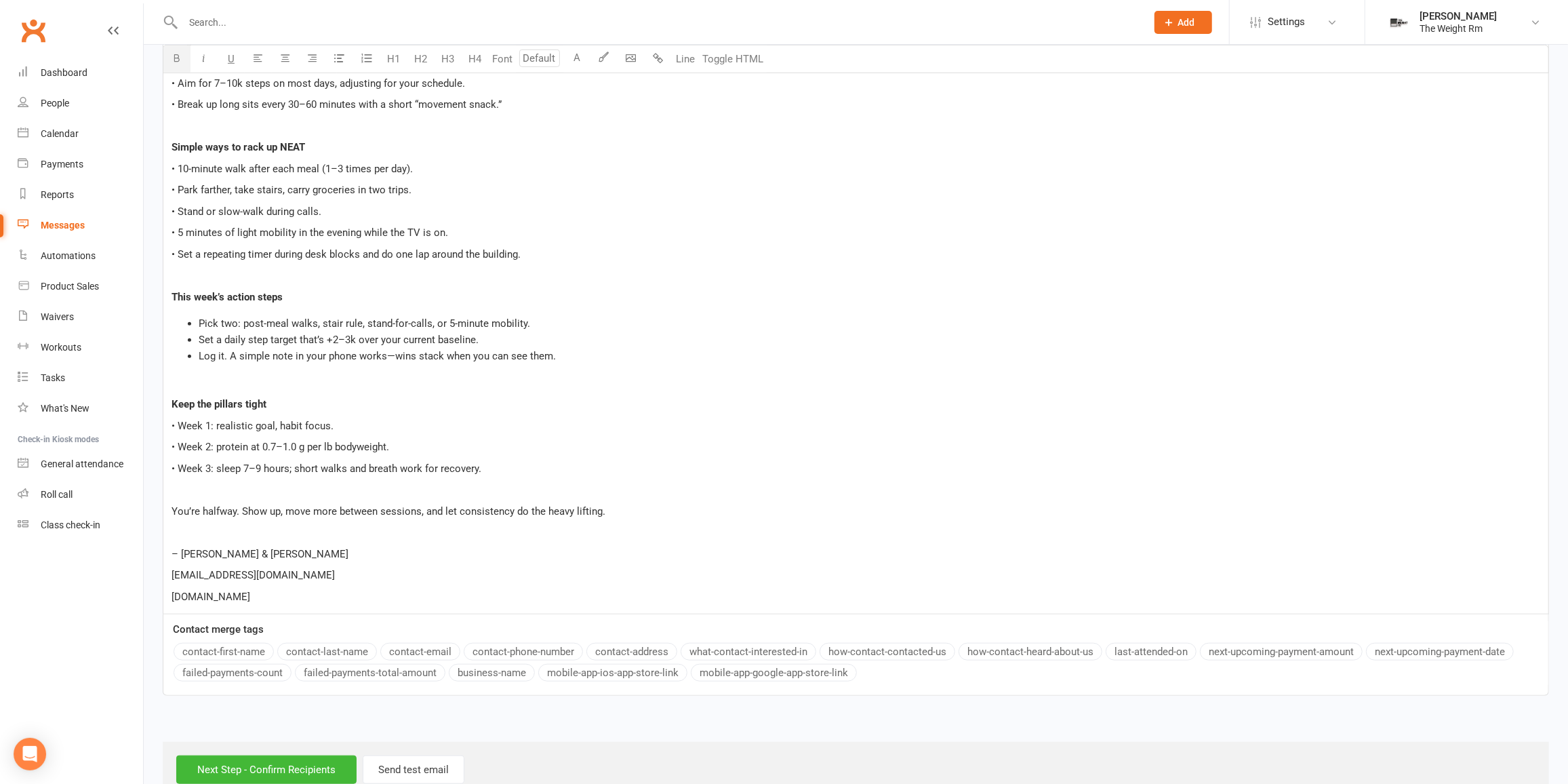
scroll to position [804, 0]
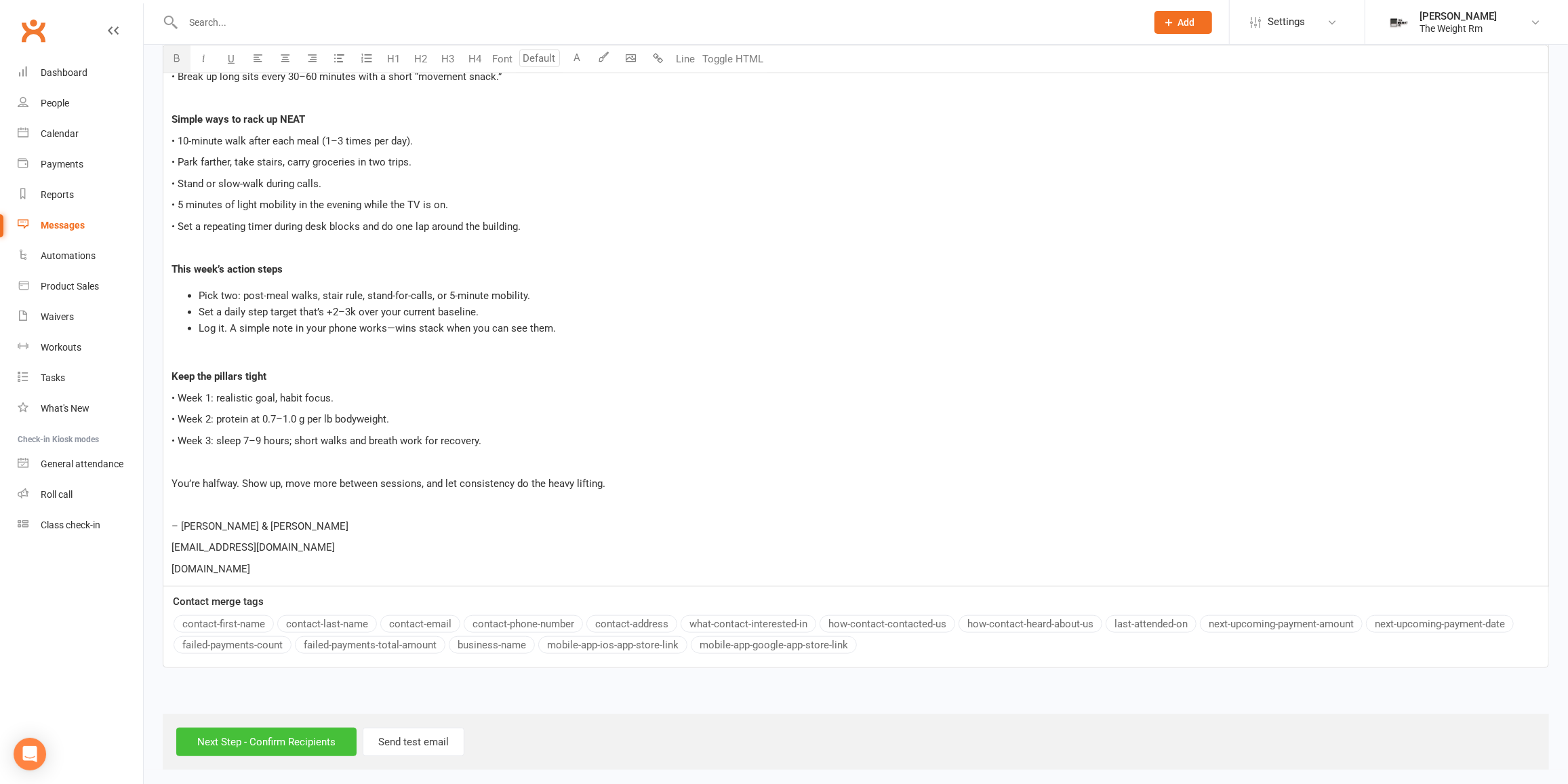
click at [266, 728] on input "Next Step - Confirm Recipients" at bounding box center [266, 742] width 181 height 28
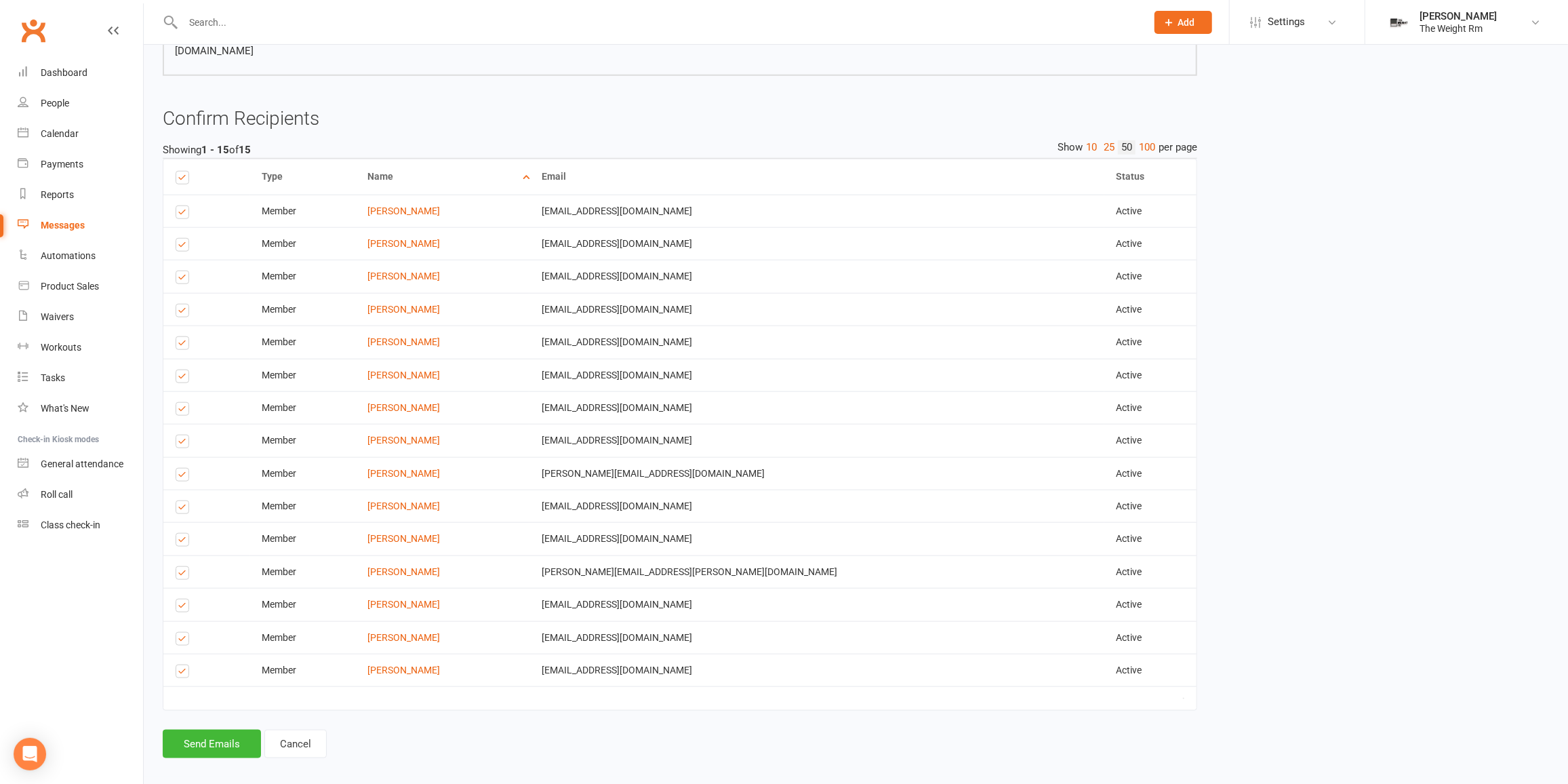
scroll to position [1132, 0]
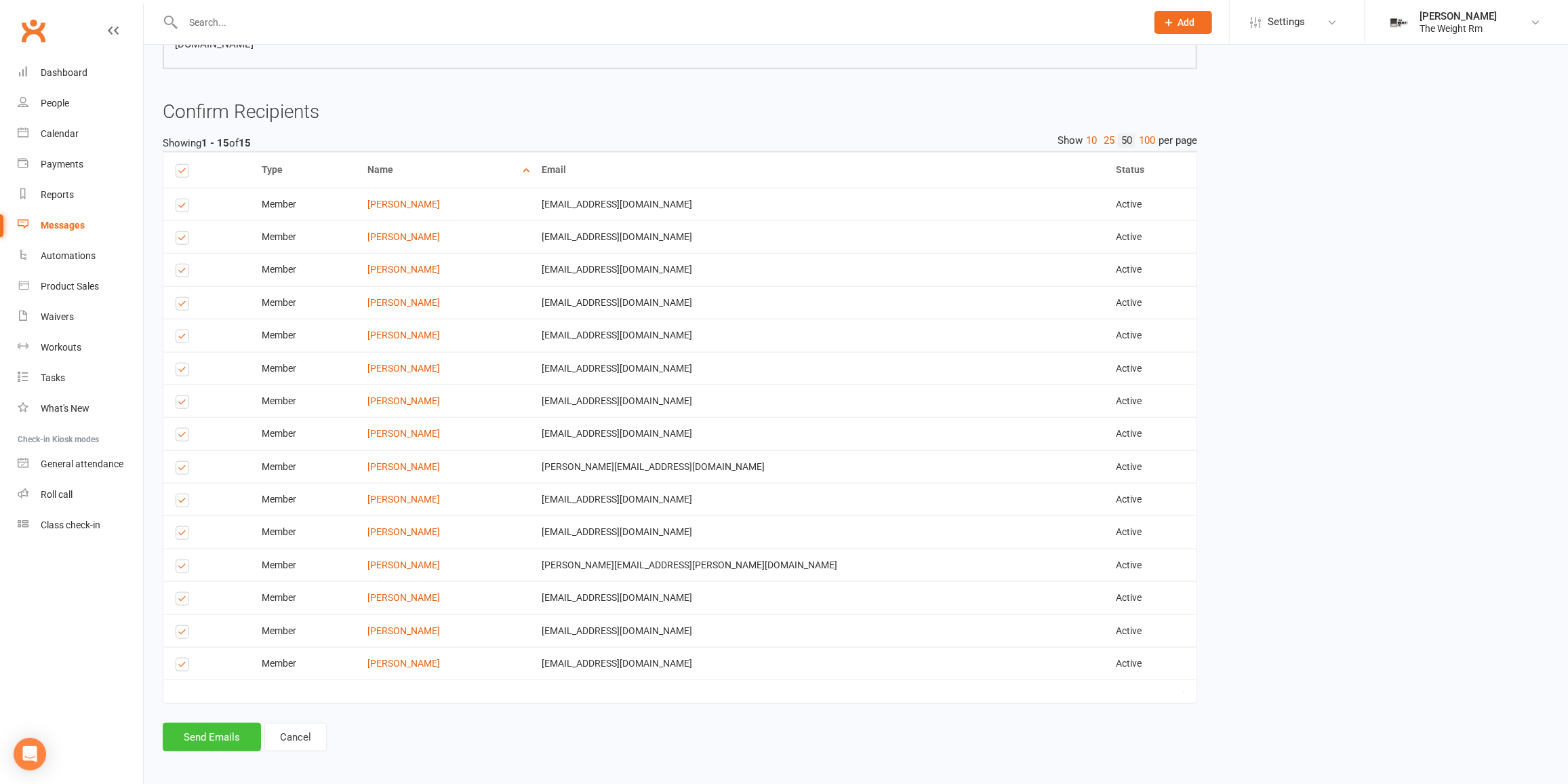
click at [233, 728] on button "Send Emails" at bounding box center [212, 737] width 98 height 28
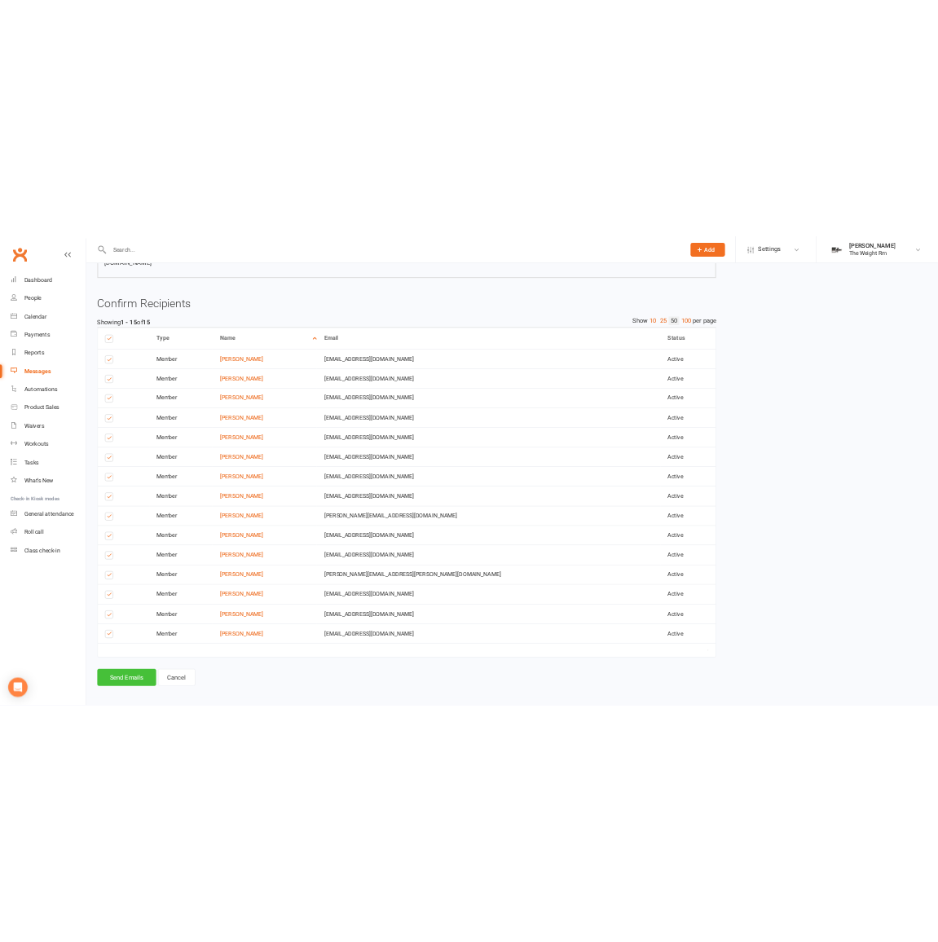
scroll to position [0, 0]
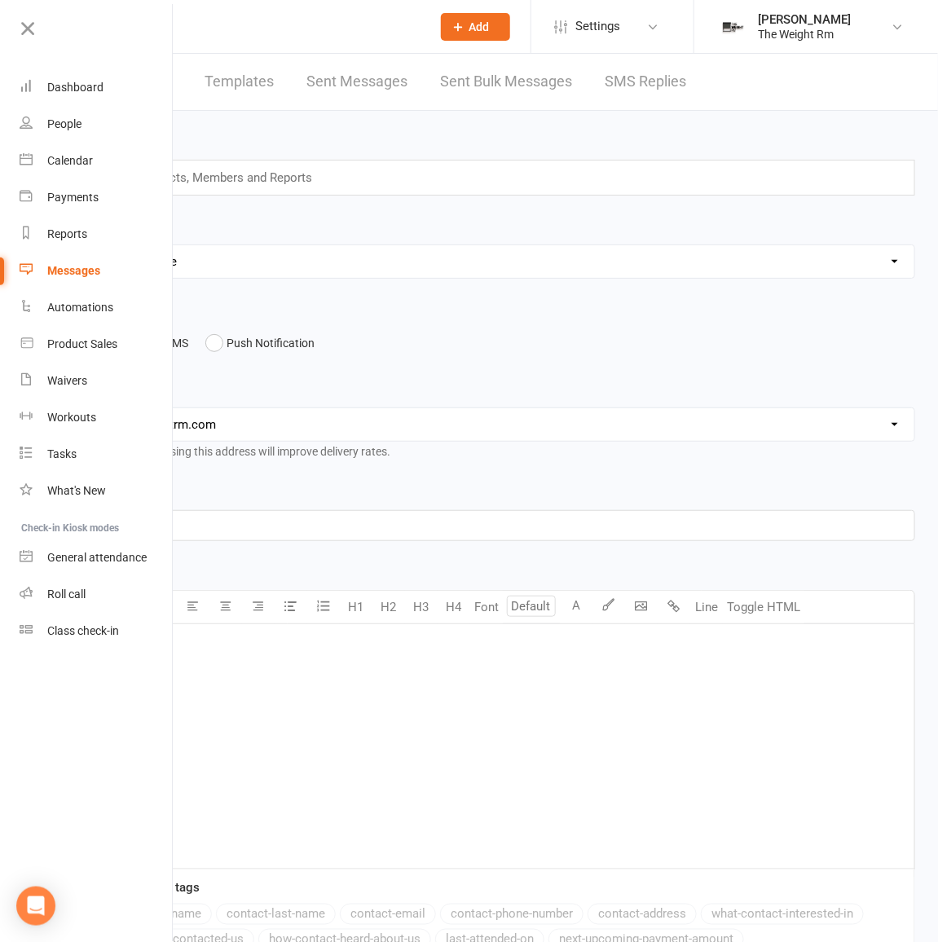
click at [39, 44] on link at bounding box center [94, 34] width 157 height 37
